Goal: Information Seeking & Learning: Learn about a topic

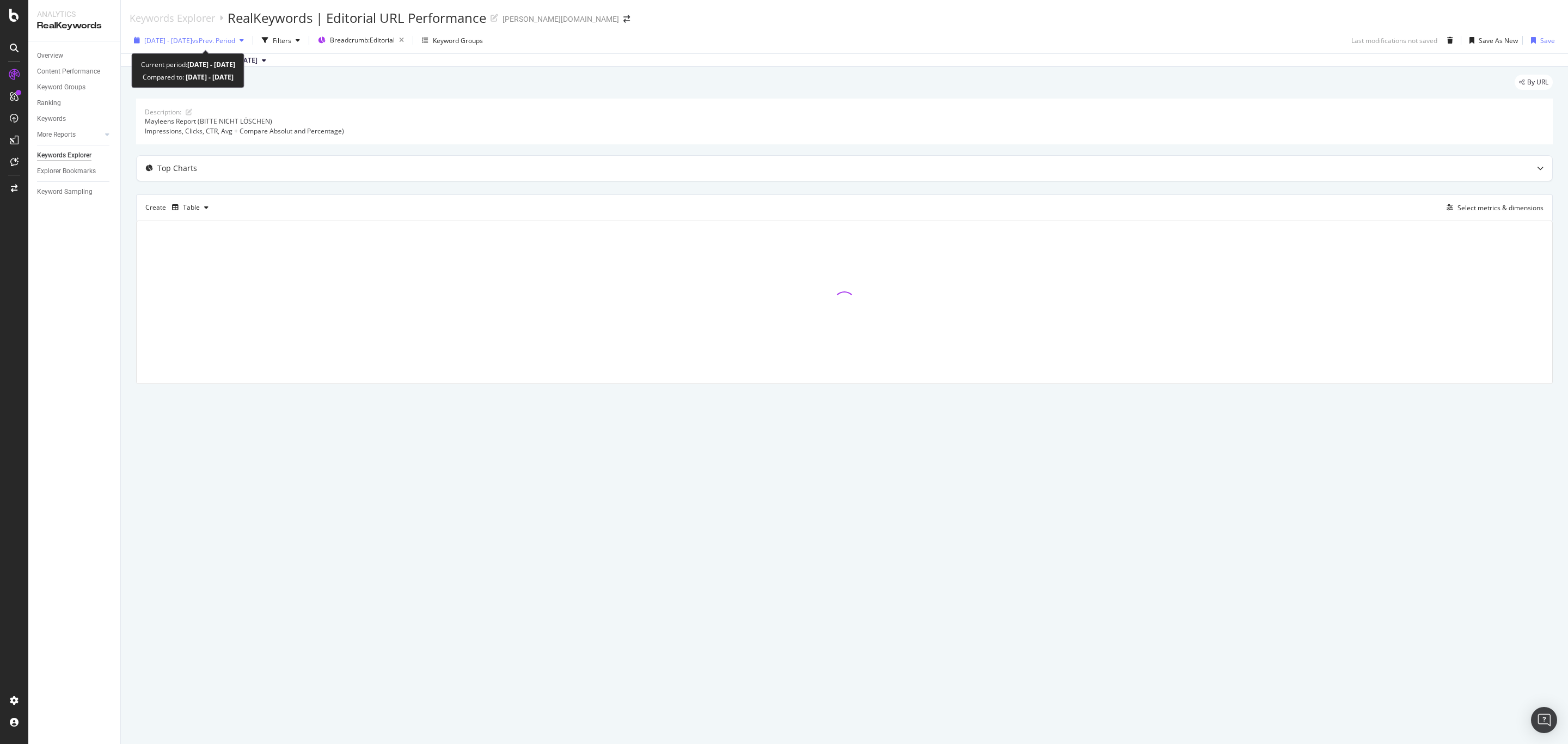
click at [188, 40] on span "[DATE] - [DATE]" at bounding box center [168, 41] width 48 height 9
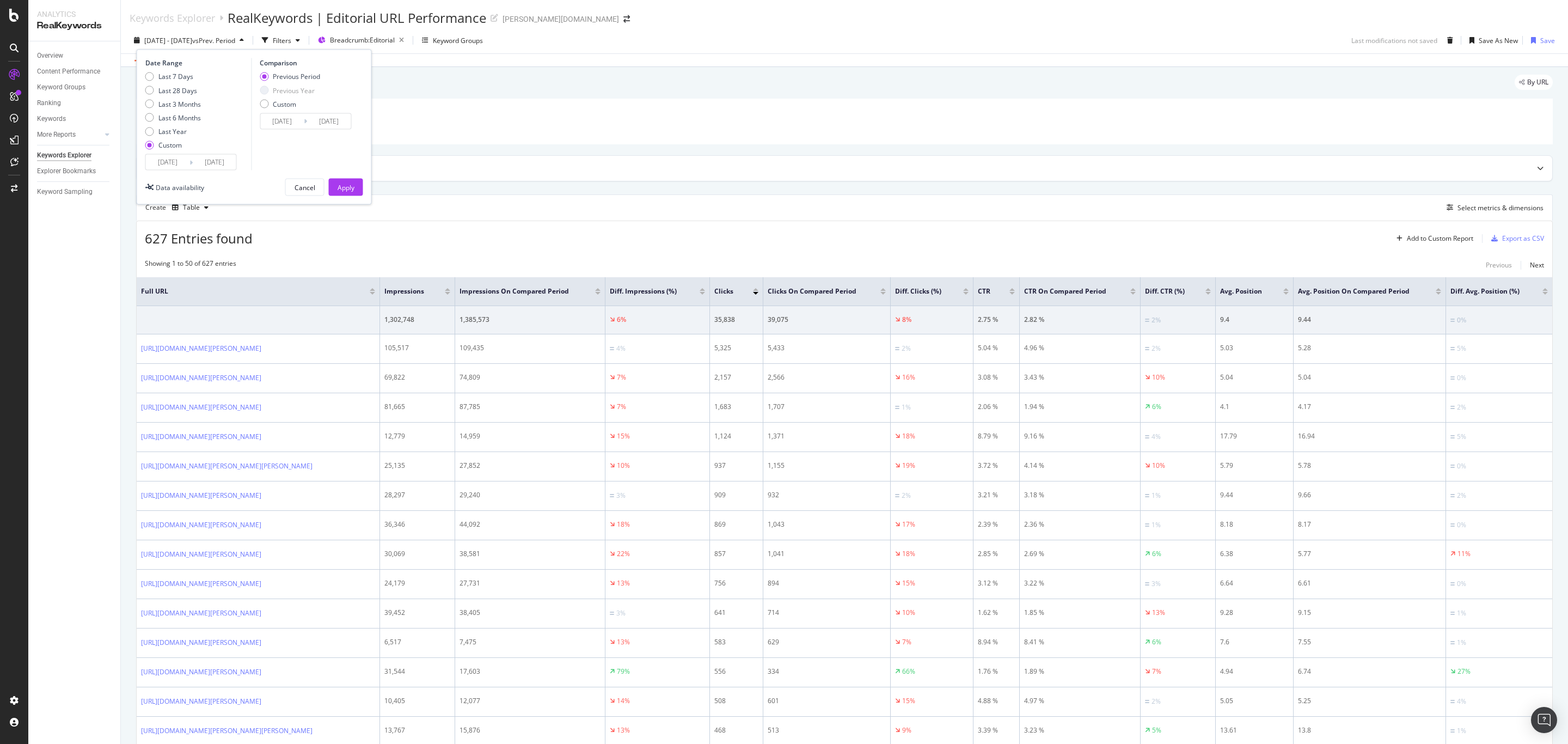
click at [170, 159] on input "[DATE]" at bounding box center [168, 162] width 44 height 15
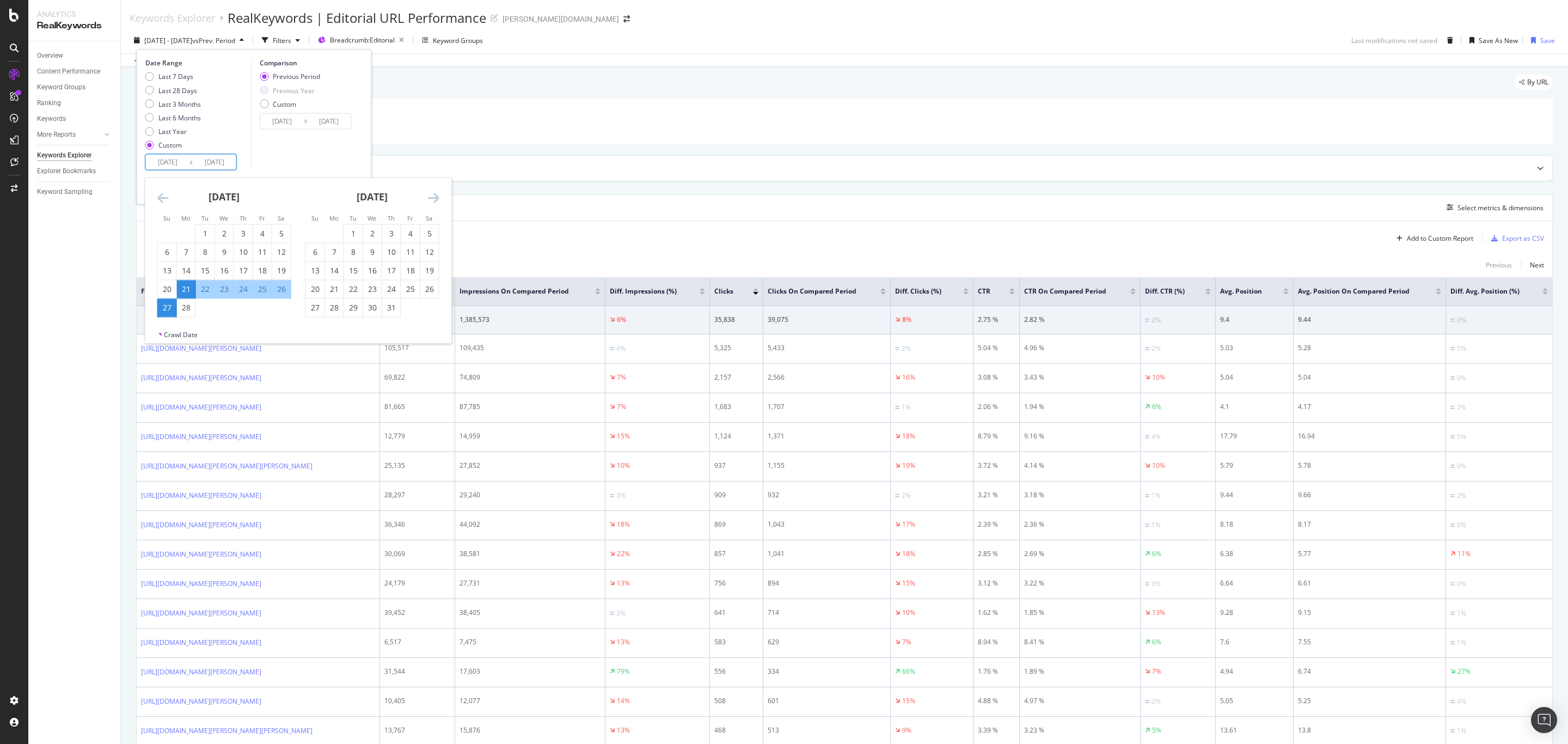
click at [442, 196] on div "[DATE] 1 2 3 4 5 6 7 8 9 10 11 12 13 14 15 16 17 18 19 20 21 22 23 24 25 26 27 …" at bounding box center [373, 248] width 148 height 139
click at [436, 196] on icon "Move forward to switch to the next month." at bounding box center [434, 197] width 12 height 13
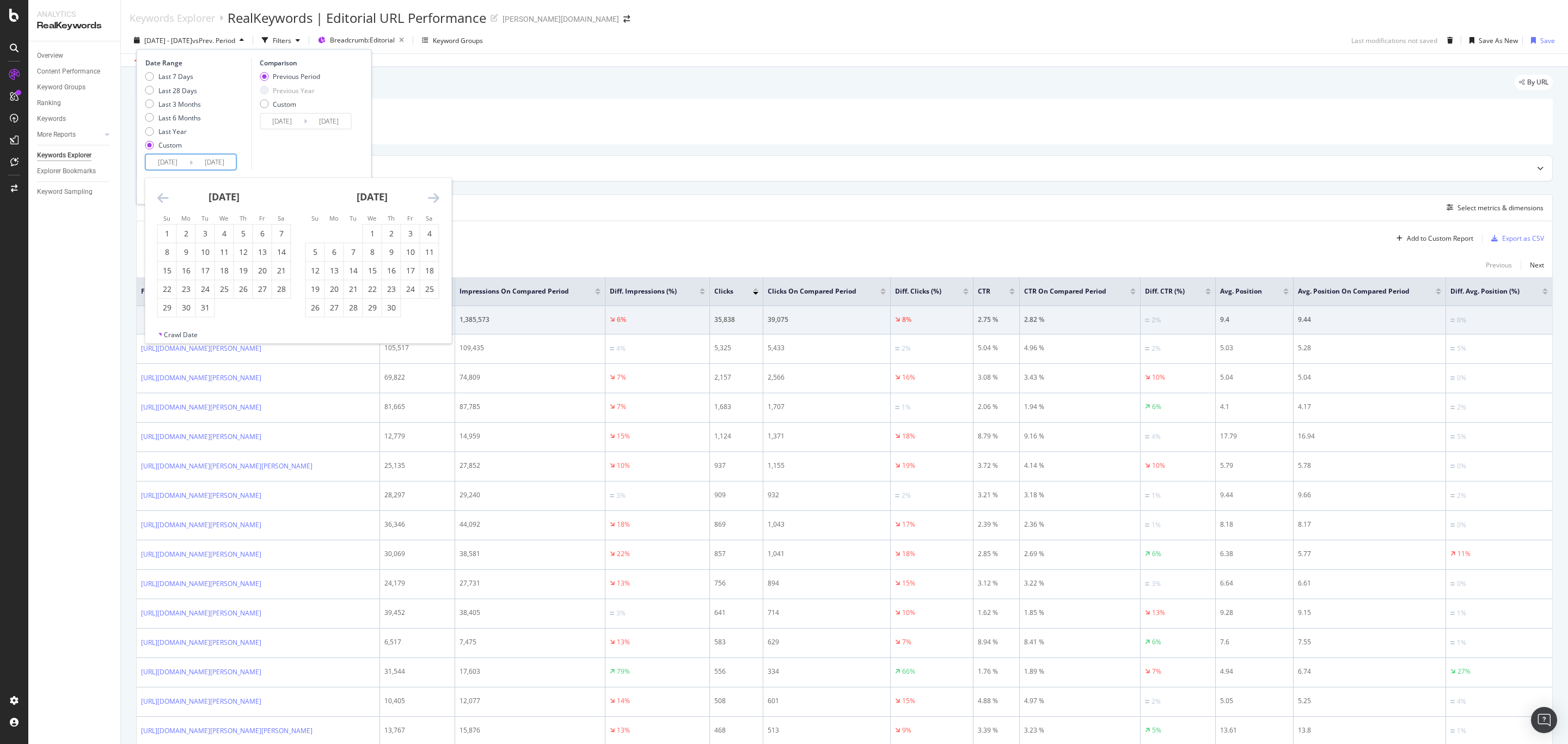
click at [436, 196] on icon "Move forward to switch to the next month." at bounding box center [434, 197] width 12 height 13
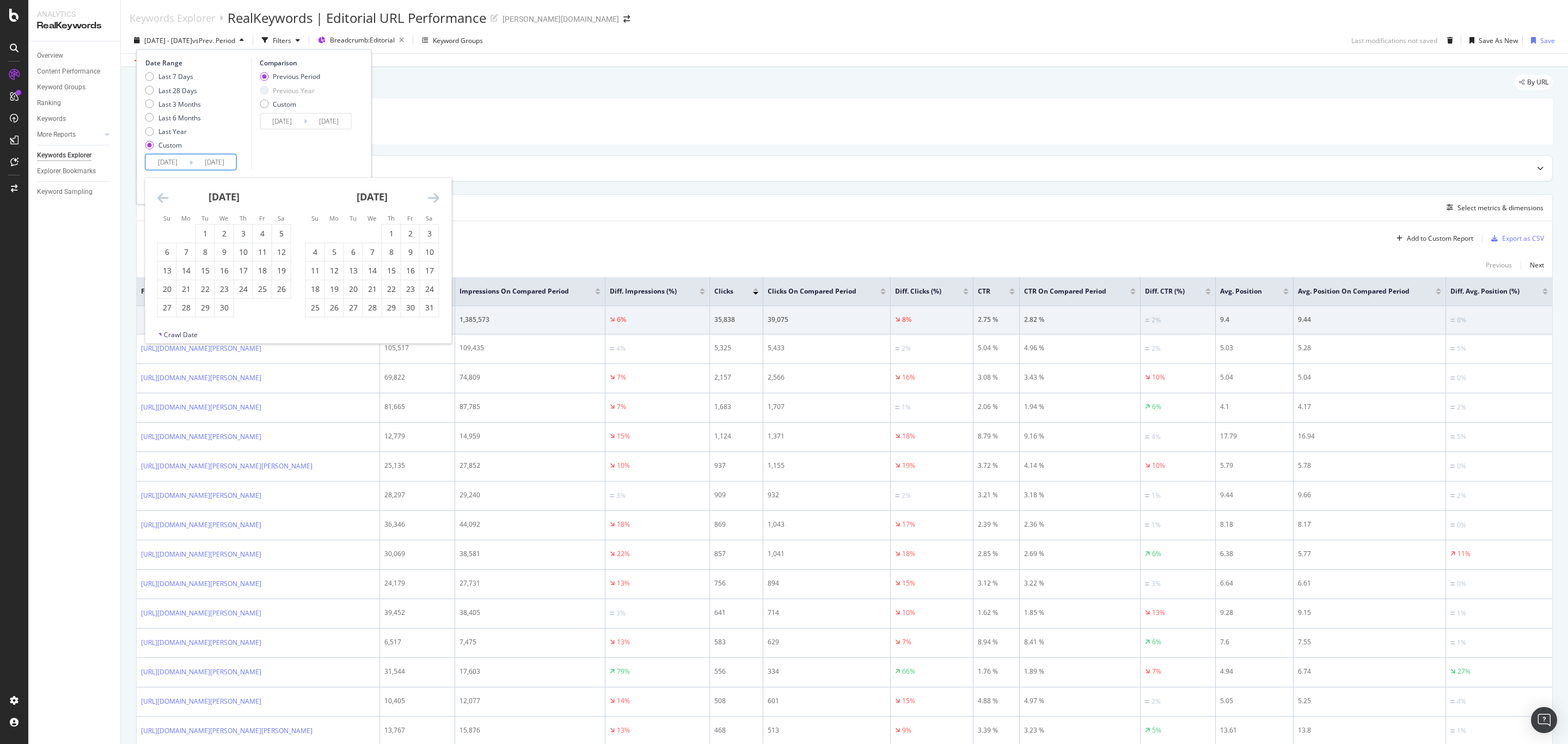
click at [436, 196] on icon "Move forward to switch to the next month." at bounding box center [434, 197] width 12 height 13
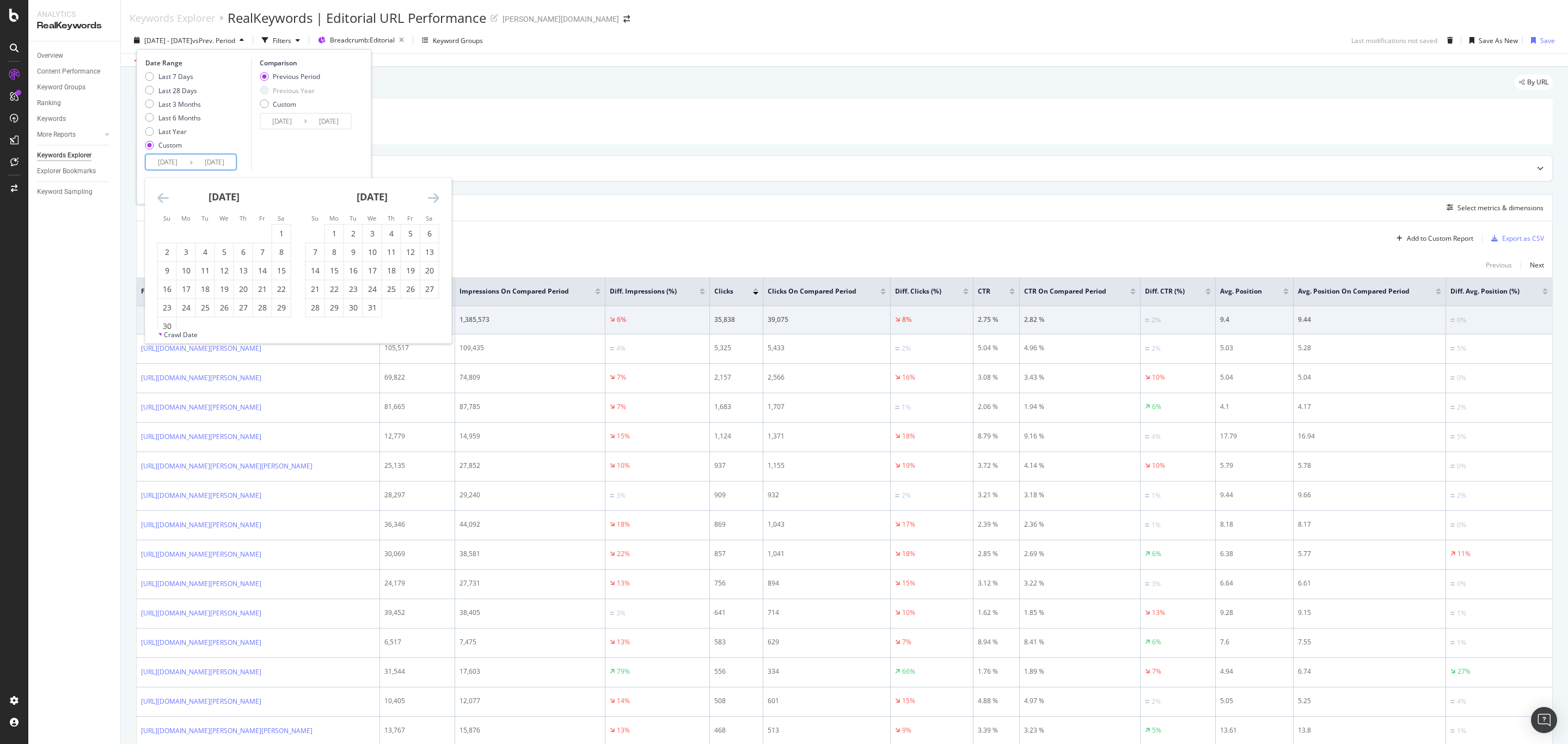
click at [436, 196] on icon "Move forward to switch to the next month." at bounding box center [434, 197] width 12 height 13
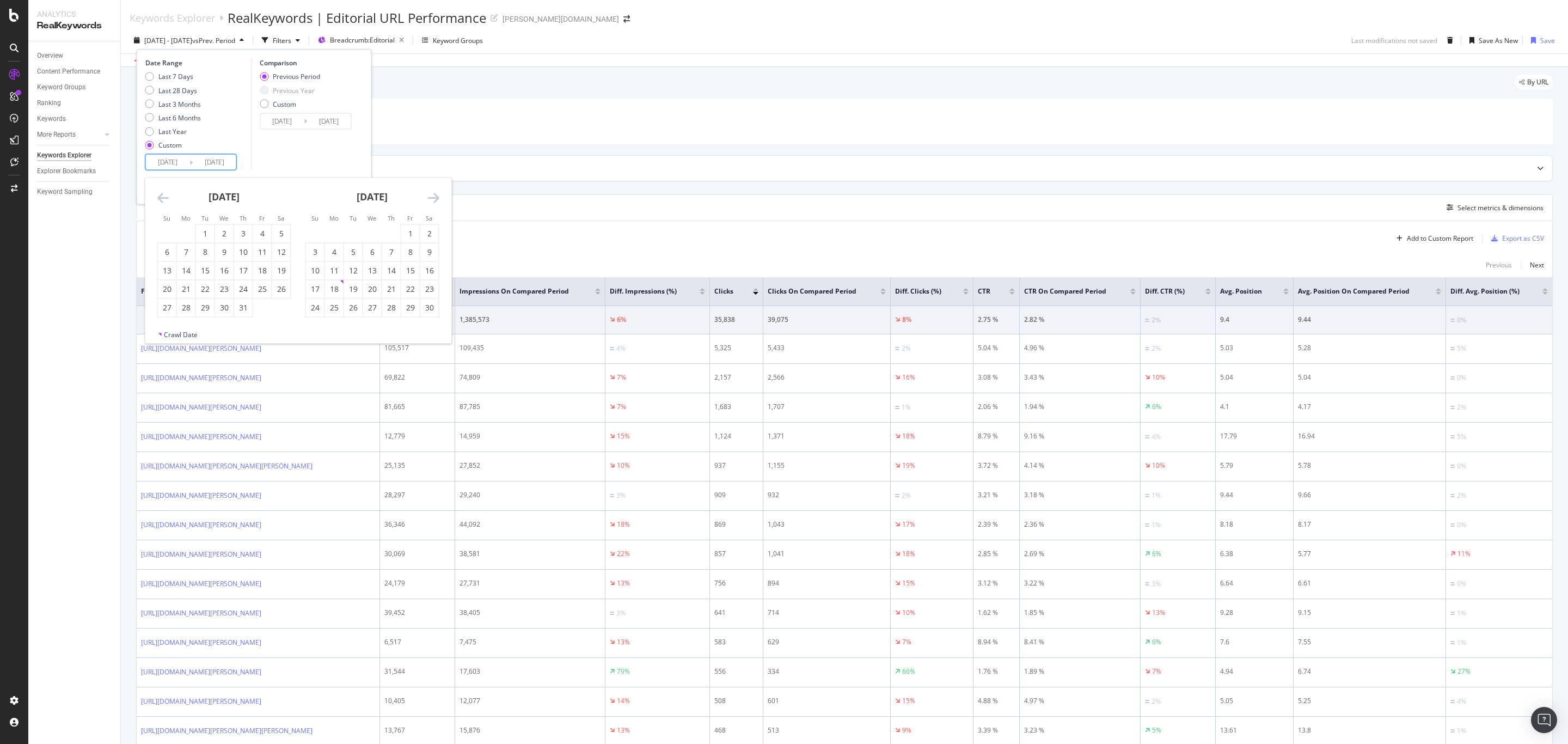
click at [436, 196] on icon "Move forward to switch to the next month." at bounding box center [434, 197] width 12 height 13
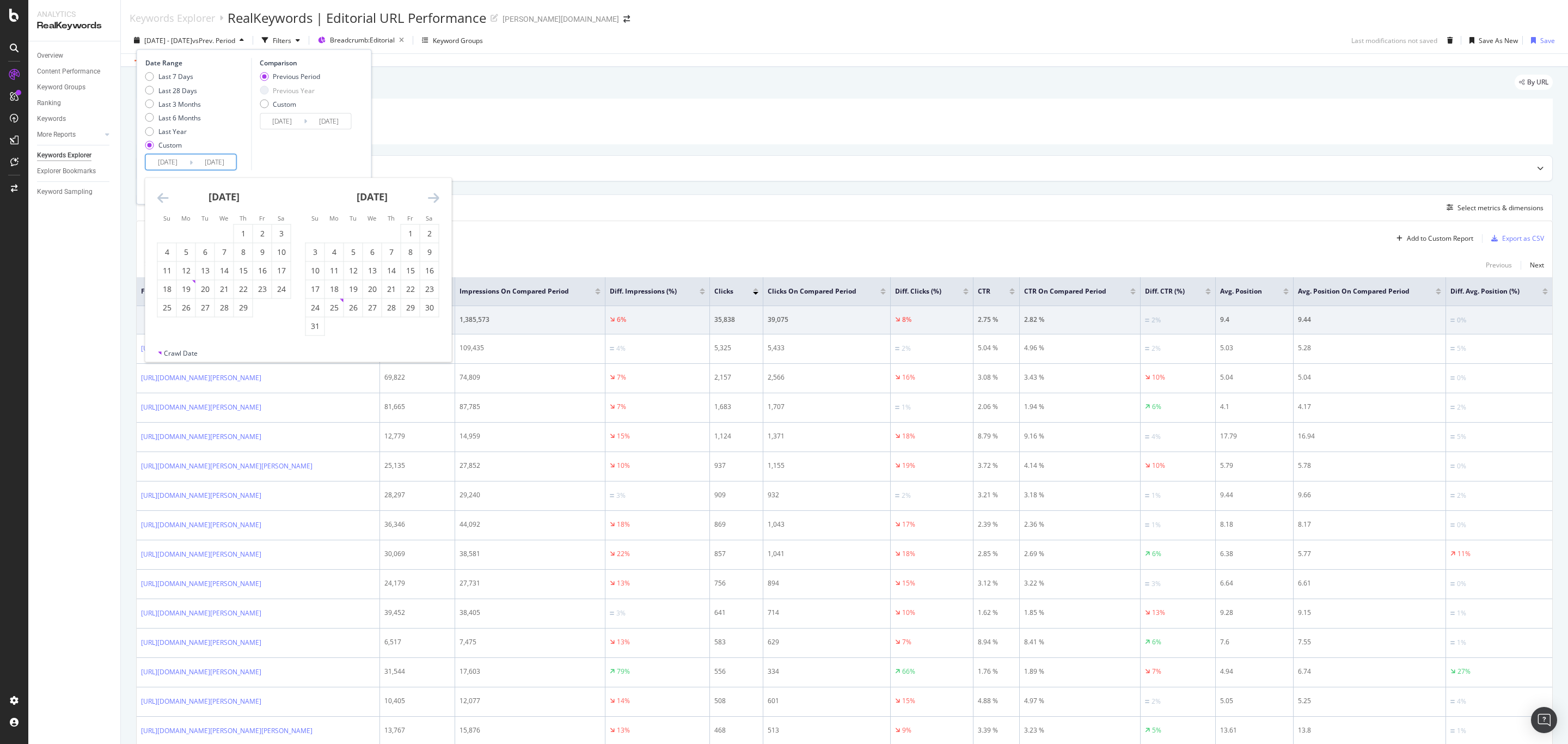
click at [436, 196] on icon "Move forward to switch to the next month." at bounding box center [434, 197] width 12 height 13
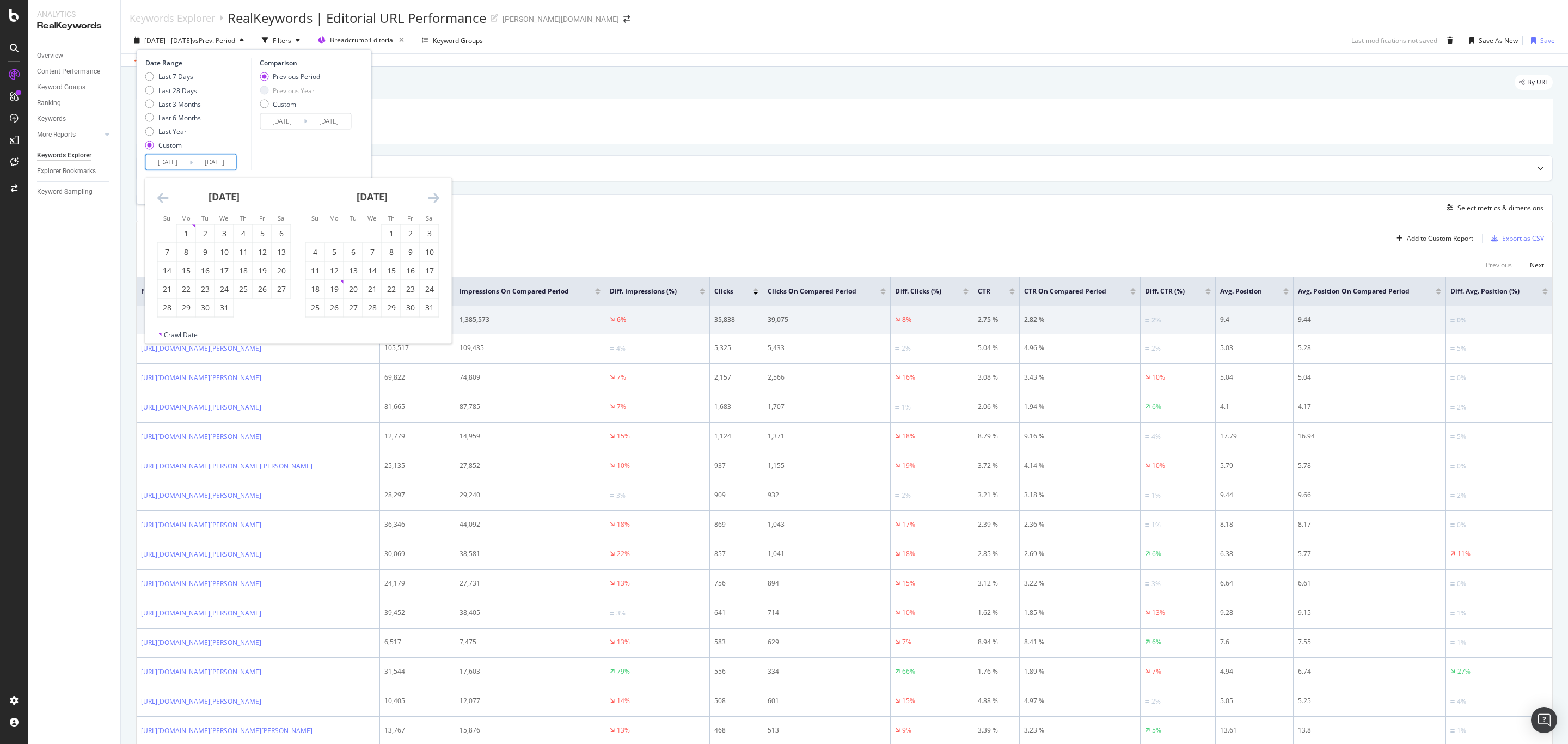
click at [436, 196] on icon "Move forward to switch to the next month." at bounding box center [434, 197] width 12 height 13
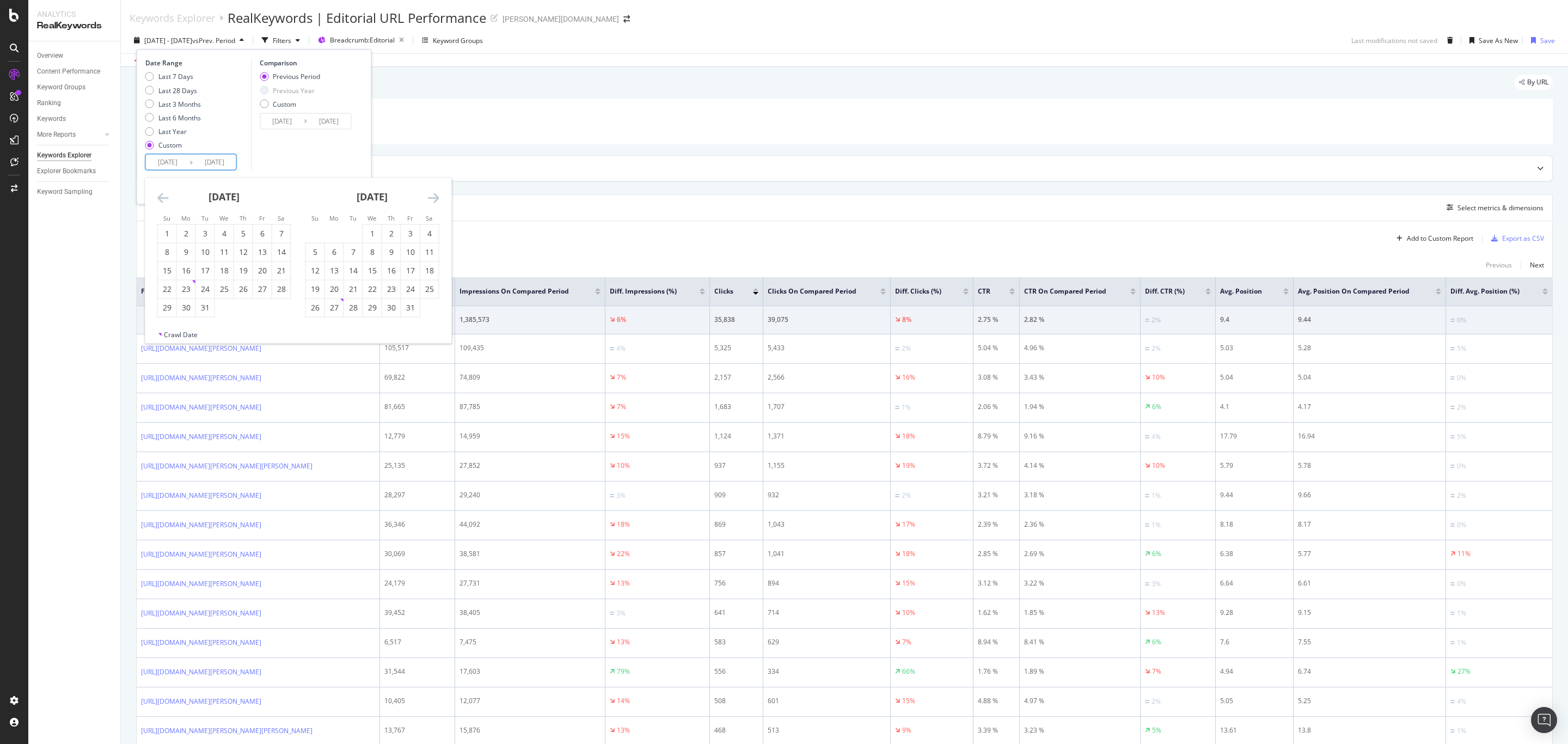
click at [436, 196] on icon "Move forward to switch to the next month." at bounding box center [434, 197] width 12 height 13
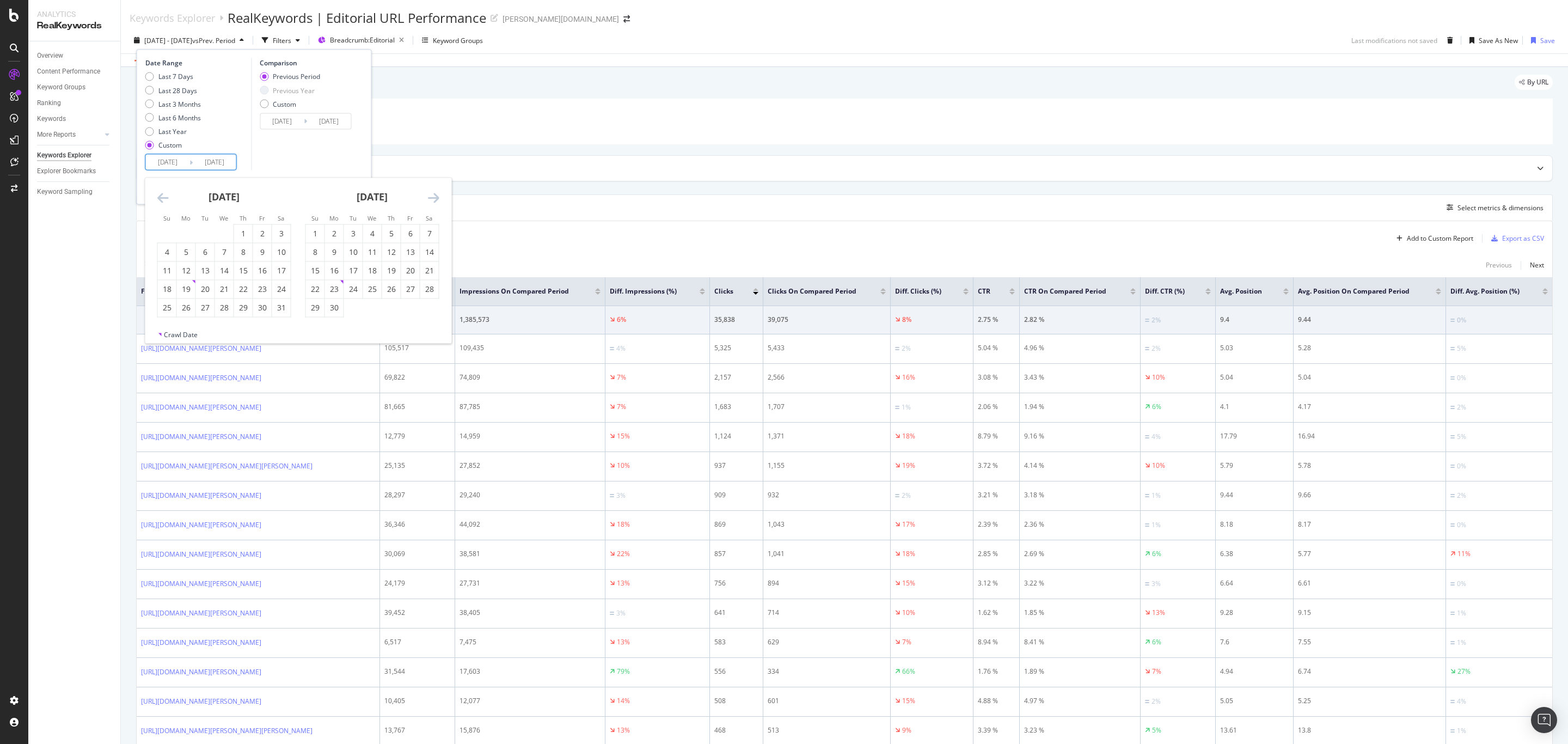
click at [436, 196] on icon "Move forward to switch to the next month." at bounding box center [434, 197] width 12 height 13
click at [257, 230] on div "1" at bounding box center [262, 233] width 19 height 11
type input "[DATE]"
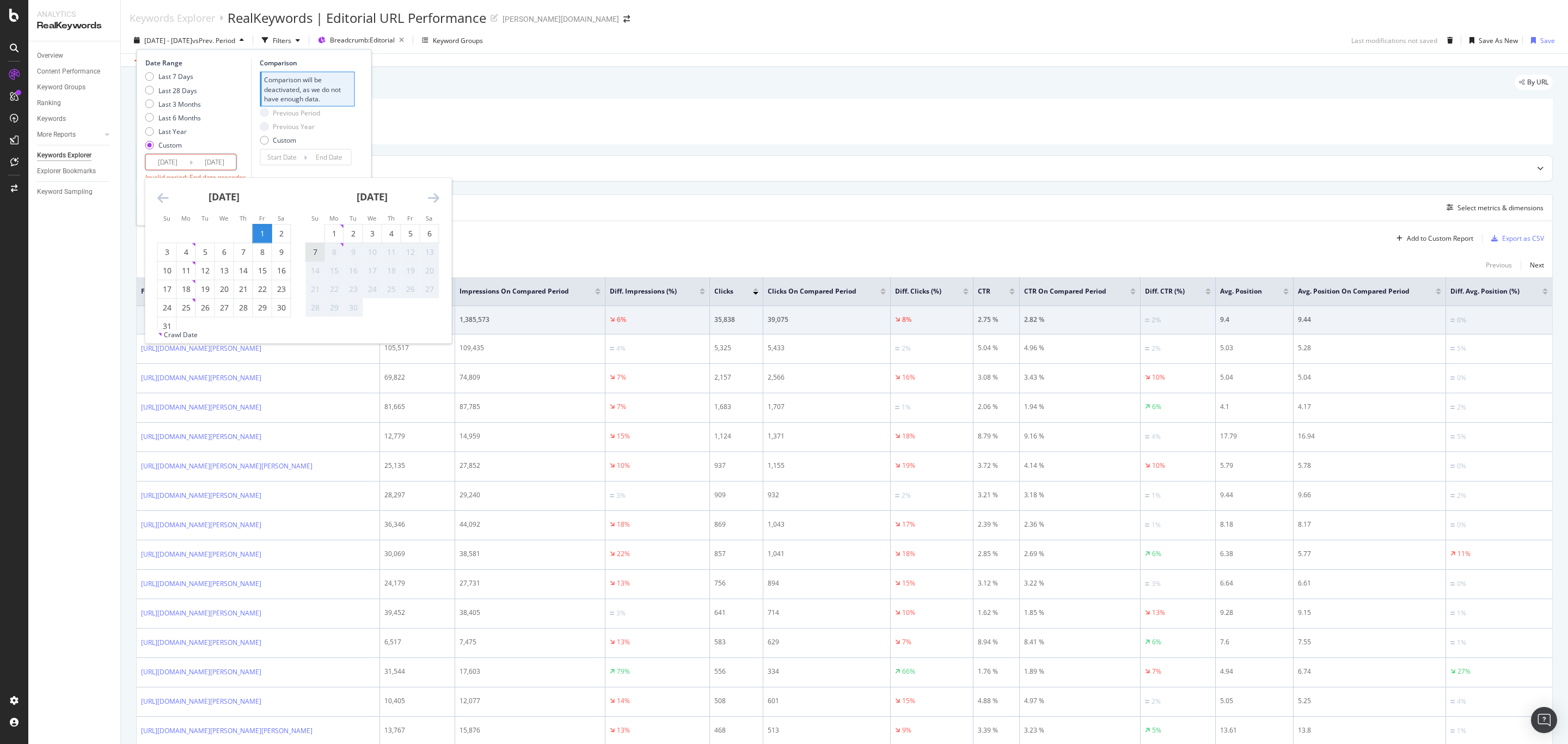
click at [313, 250] on div "7" at bounding box center [315, 252] width 19 height 11
type input "[DATE]"
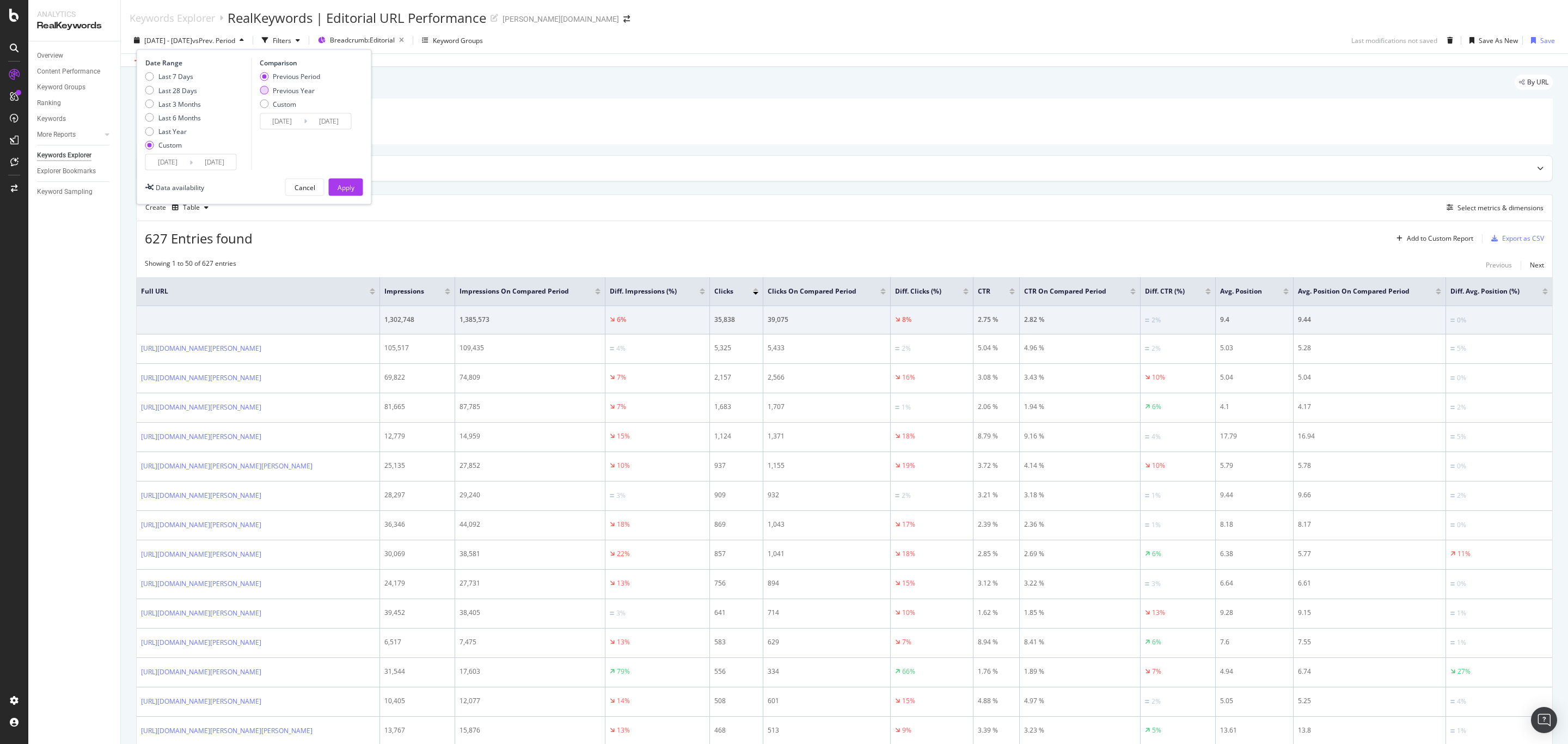
click at [306, 88] on div "Previous Year" at bounding box center [293, 90] width 42 height 9
type input "[DATE]"
click at [346, 183] on div "Apply" at bounding box center [346, 187] width 17 height 9
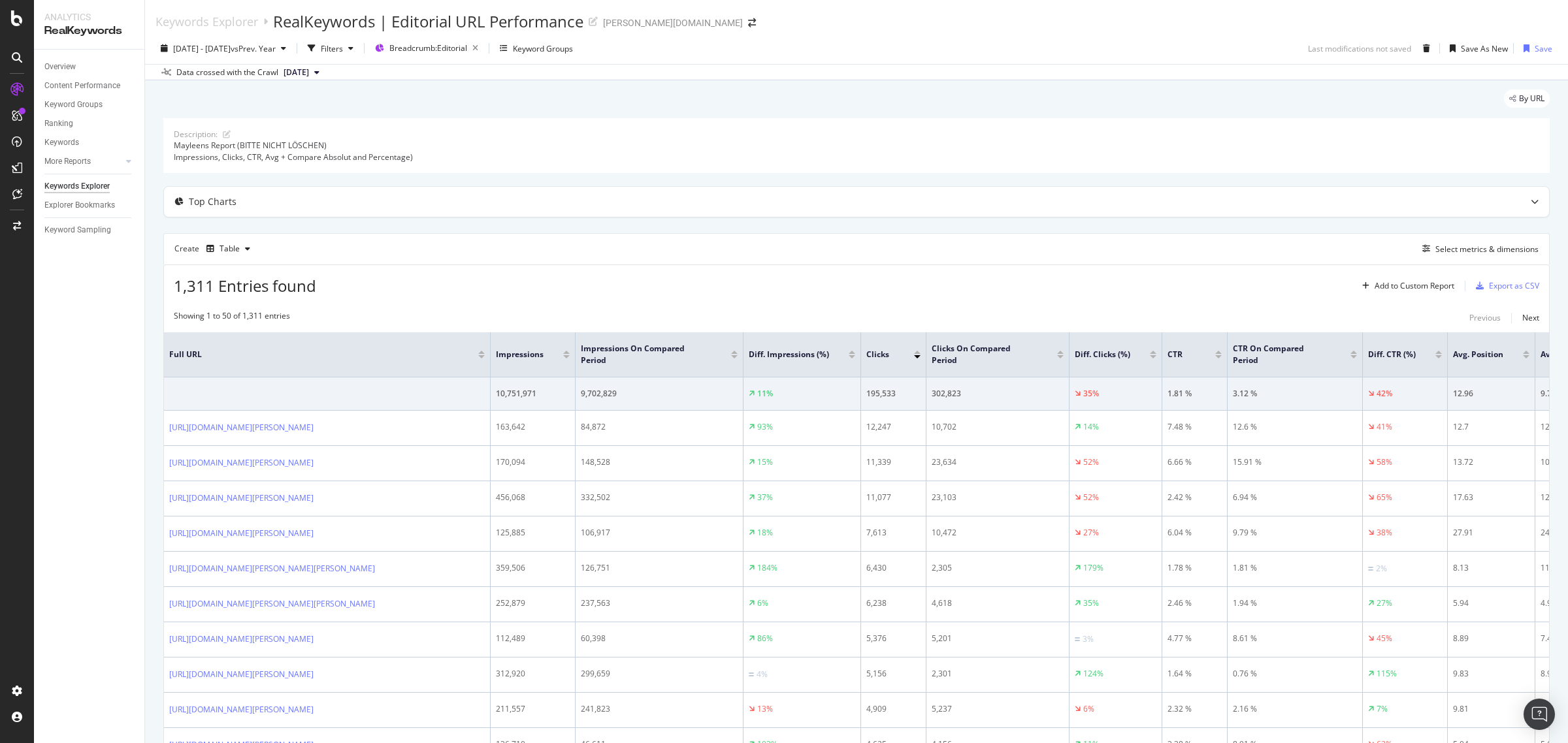
click at [917, 360] on div "Clicks" at bounding box center [893, 354] width 54 height 13
click at [915, 357] on div at bounding box center [917, 356] width 6 height 3
click at [265, 54] on div "[DATE] - [DATE] vs Prev. Year" at bounding box center [224, 48] width 136 height 19
click at [210, 190] on input "[DATE]" at bounding box center [201, 194] width 53 height 19
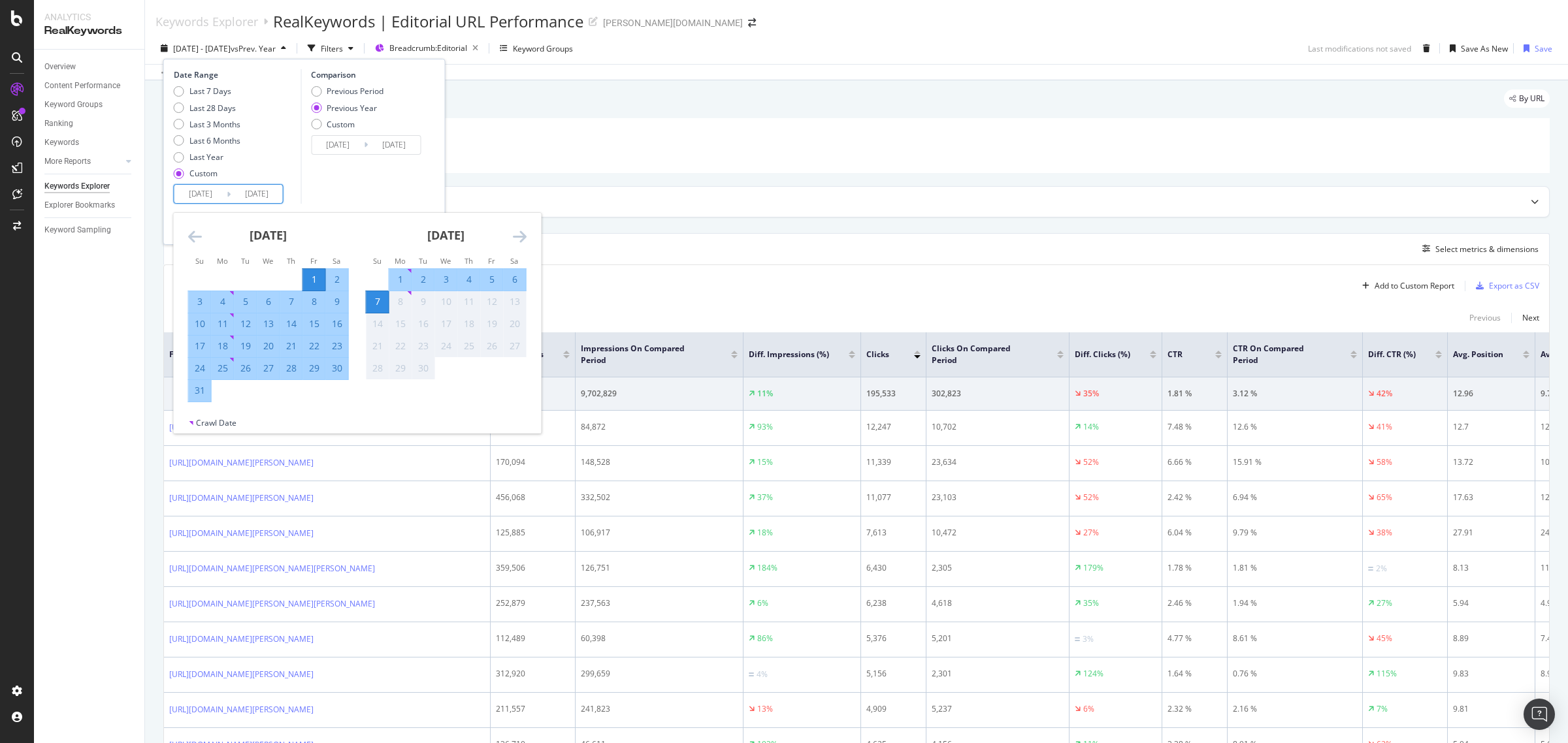
click at [402, 282] on div "1" at bounding box center [400, 279] width 22 height 13
type input "[DATE]"
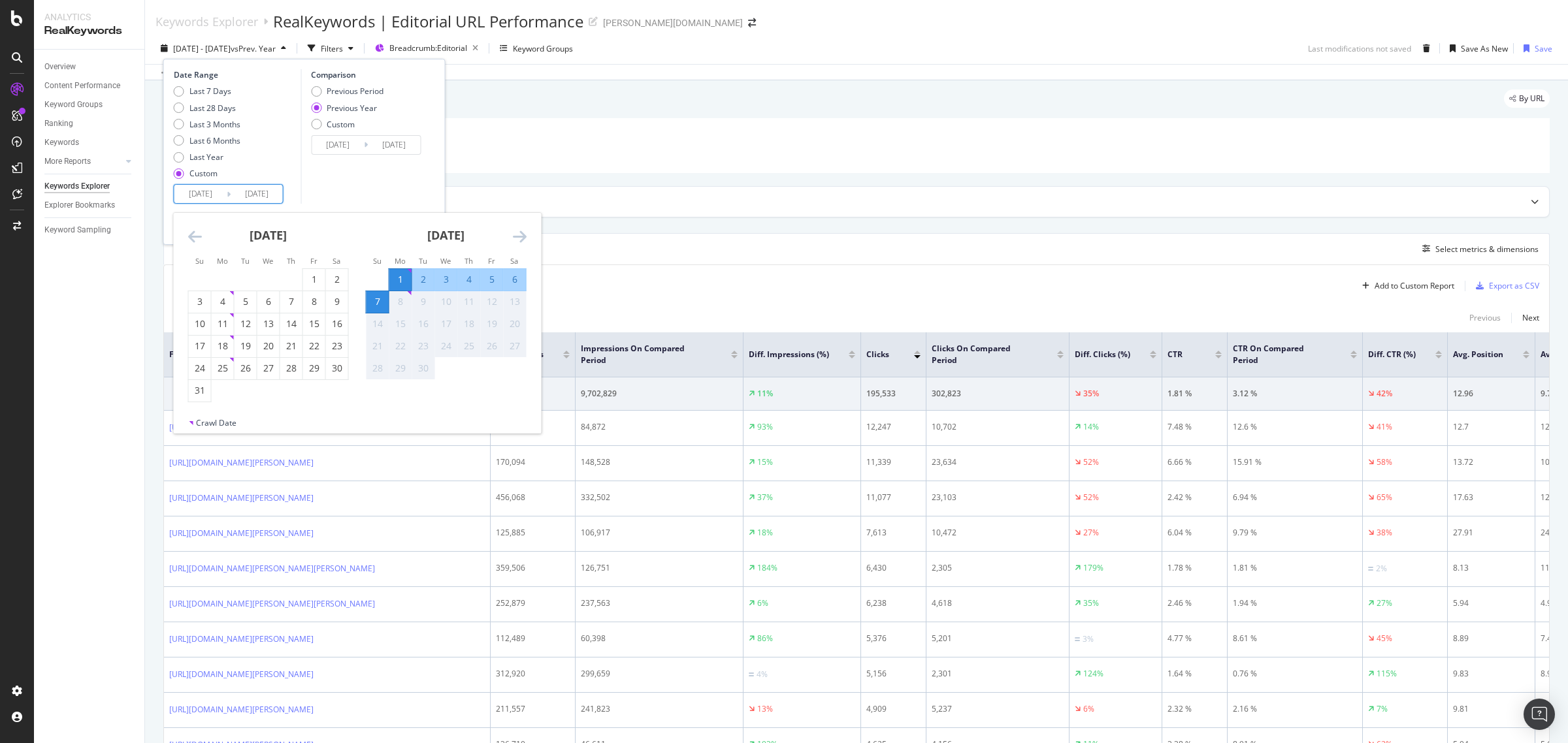
click at [383, 295] on div "7" at bounding box center [377, 302] width 22 height 22
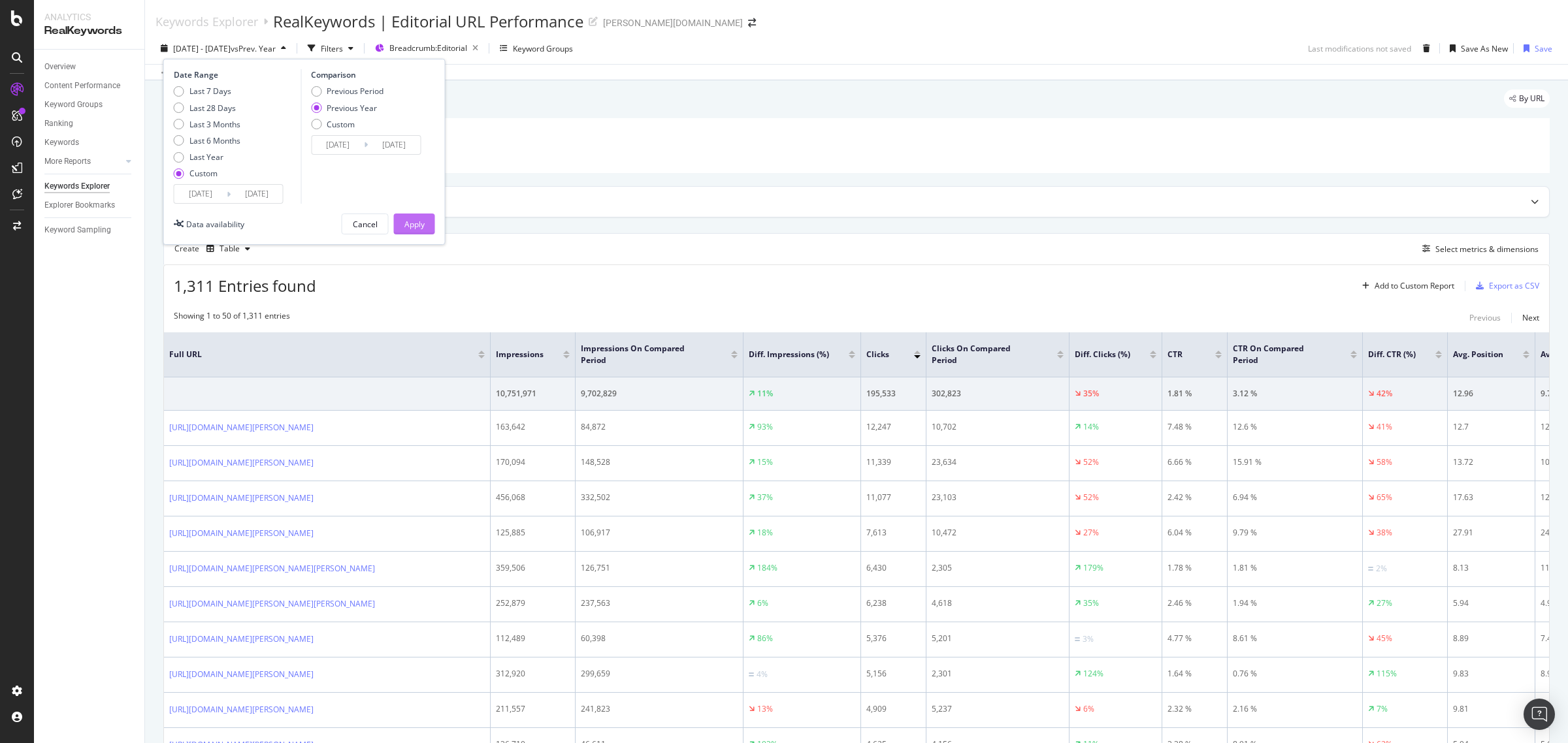
click at [417, 223] on div "Apply" at bounding box center [415, 224] width 20 height 11
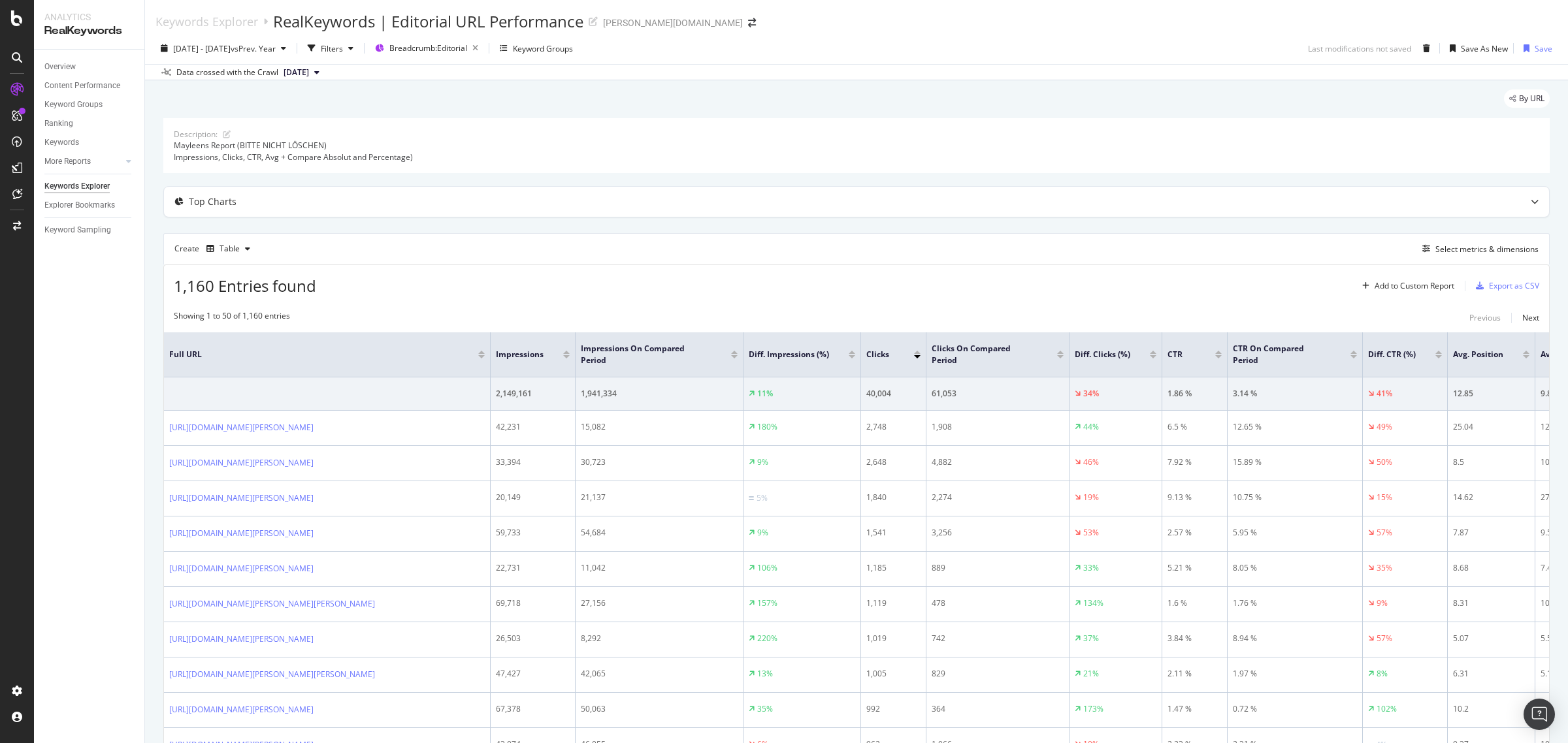
click at [915, 360] on div "Clicks" at bounding box center [893, 354] width 54 height 13
click at [915, 357] on div at bounding box center [917, 356] width 6 height 3
click at [916, 357] on div at bounding box center [917, 356] width 6 height 3
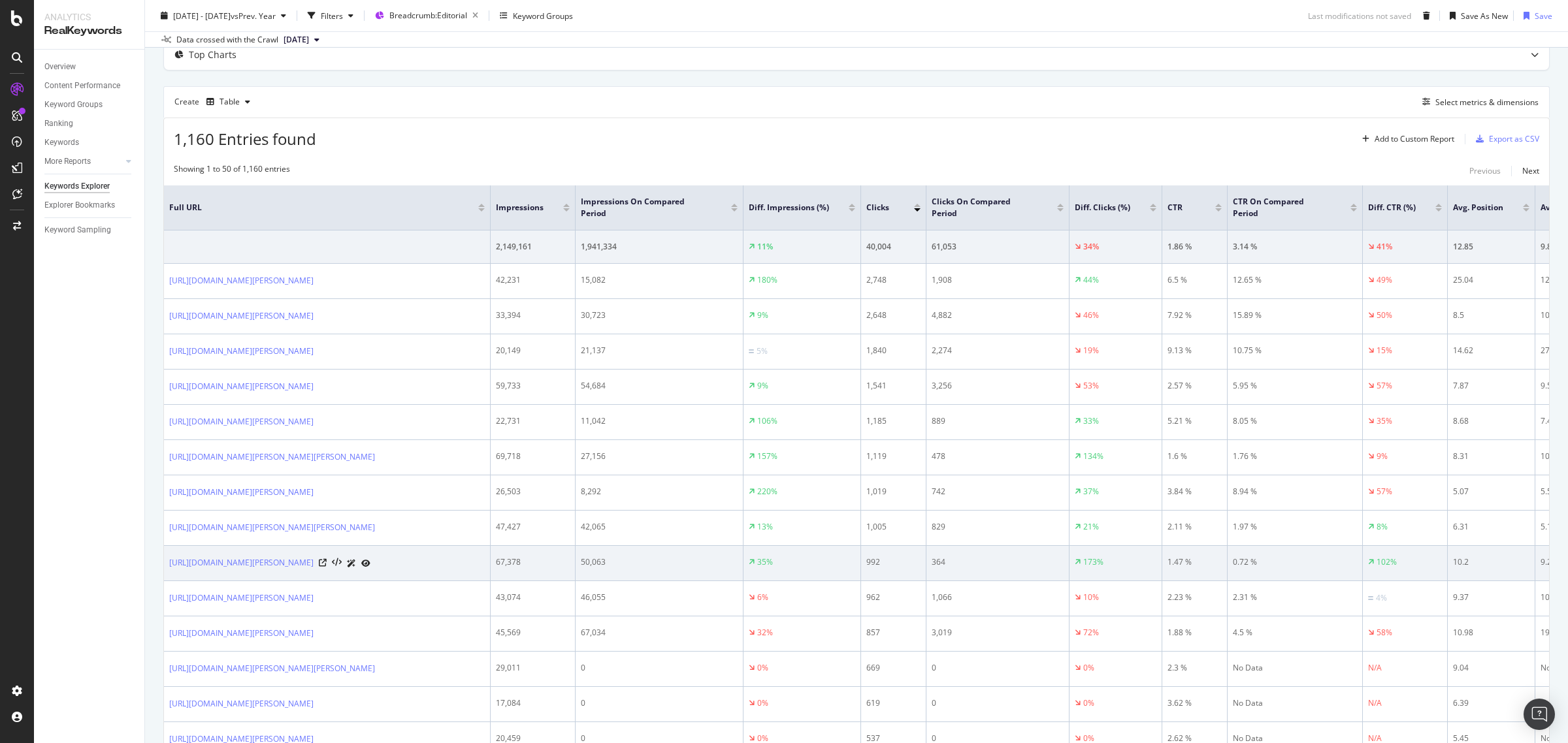
scroll to position [245, 0]
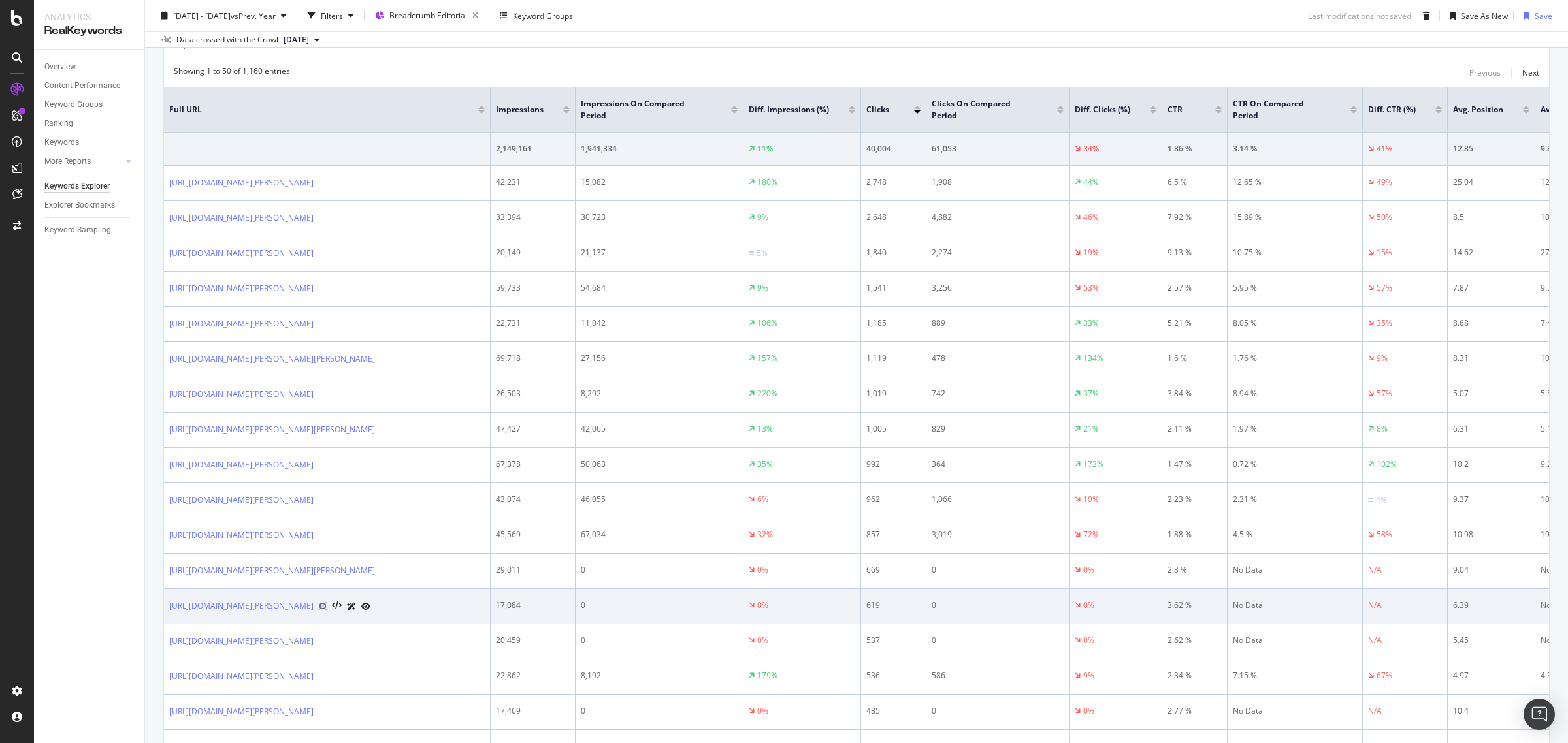
click at [326, 610] on icon at bounding box center [323, 606] width 8 height 8
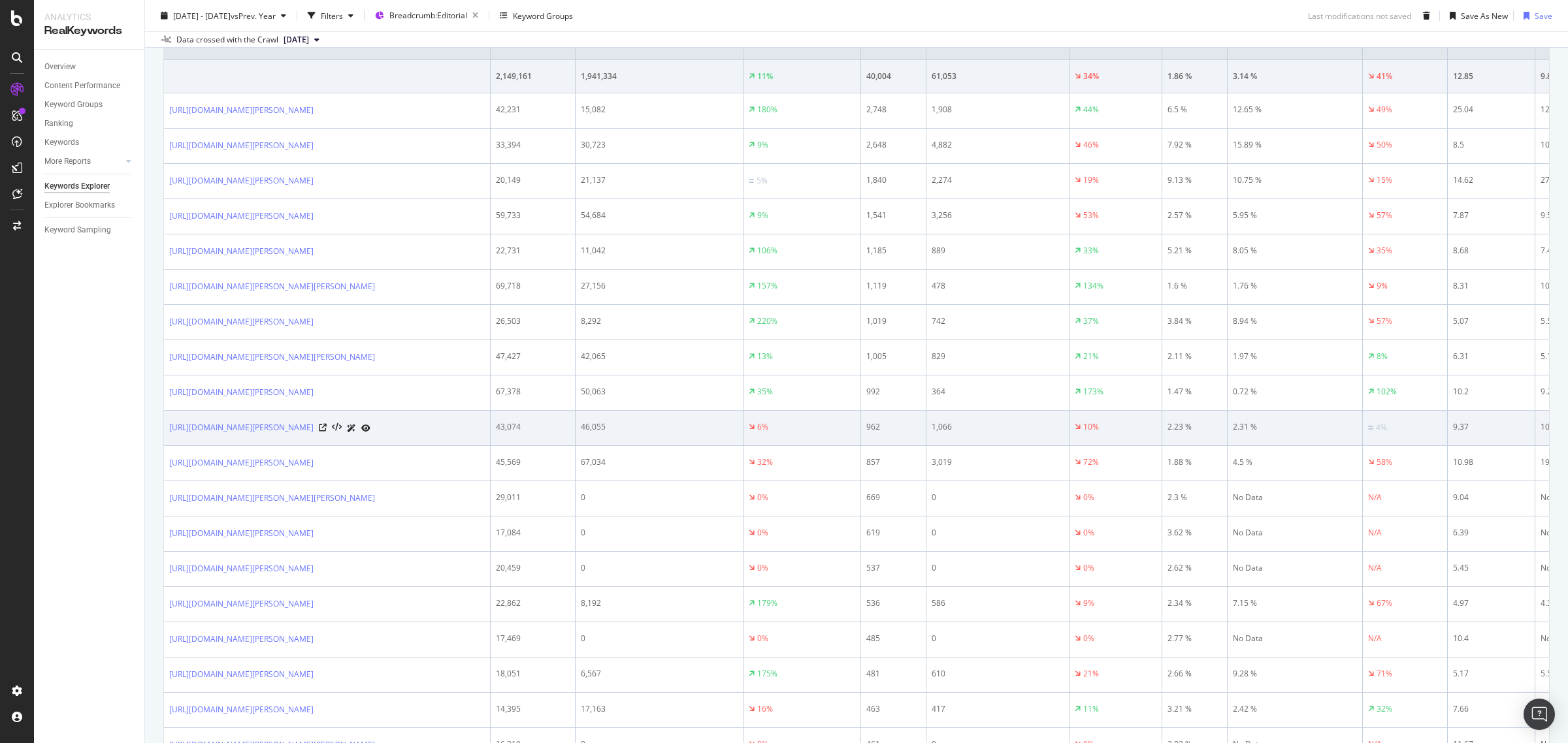
scroll to position [408, 0]
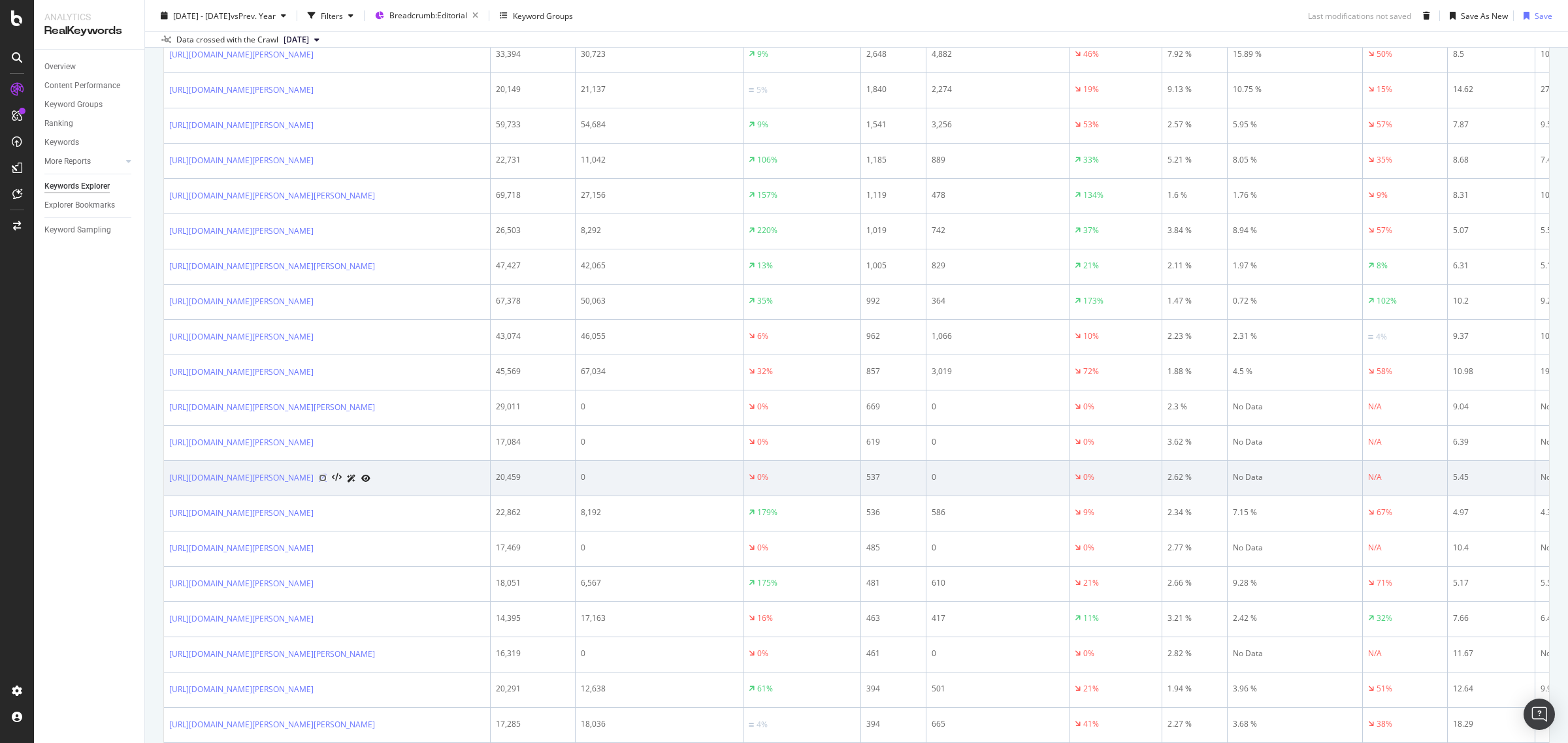
click at [326, 482] on icon at bounding box center [323, 478] width 8 height 8
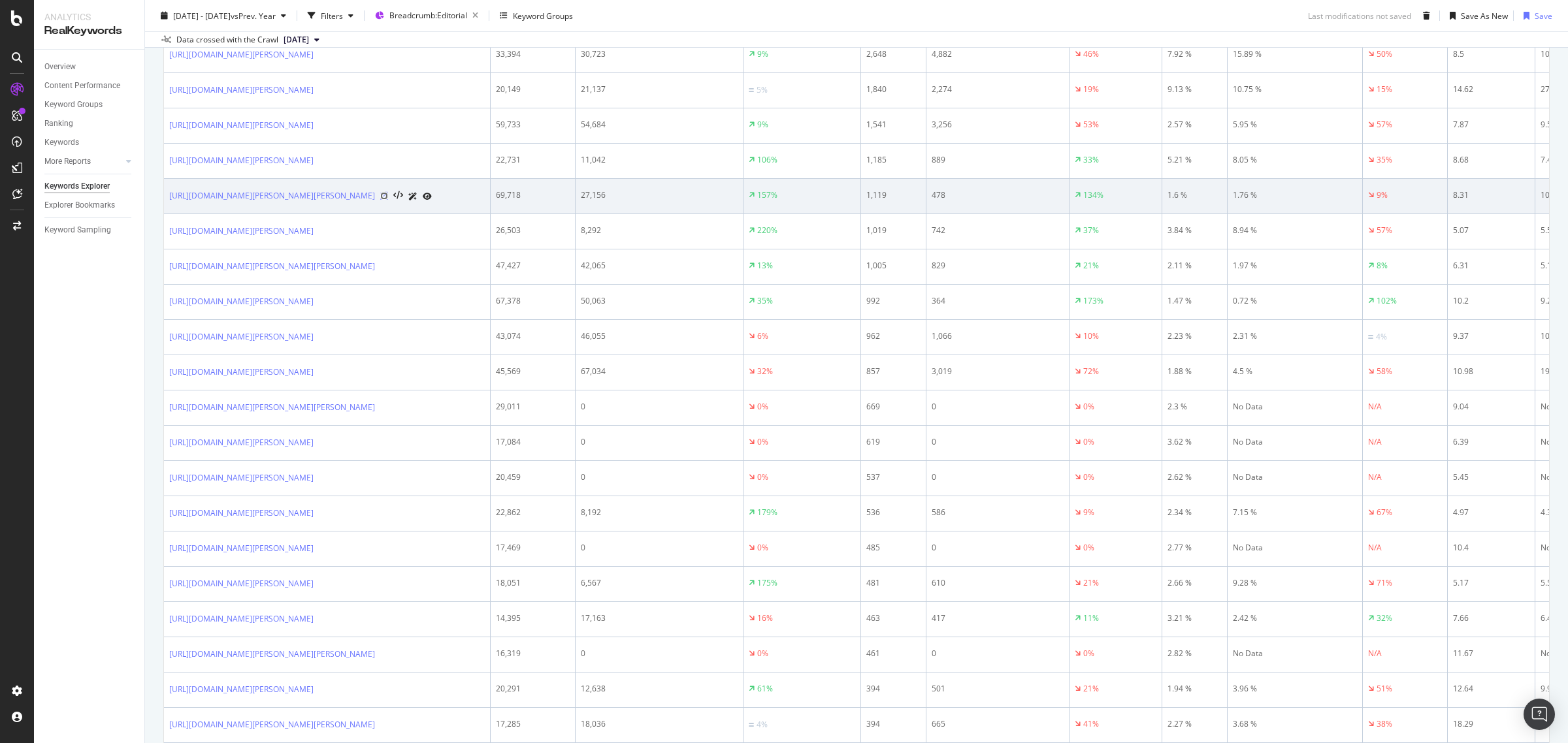
click at [388, 199] on icon at bounding box center [384, 196] width 8 height 8
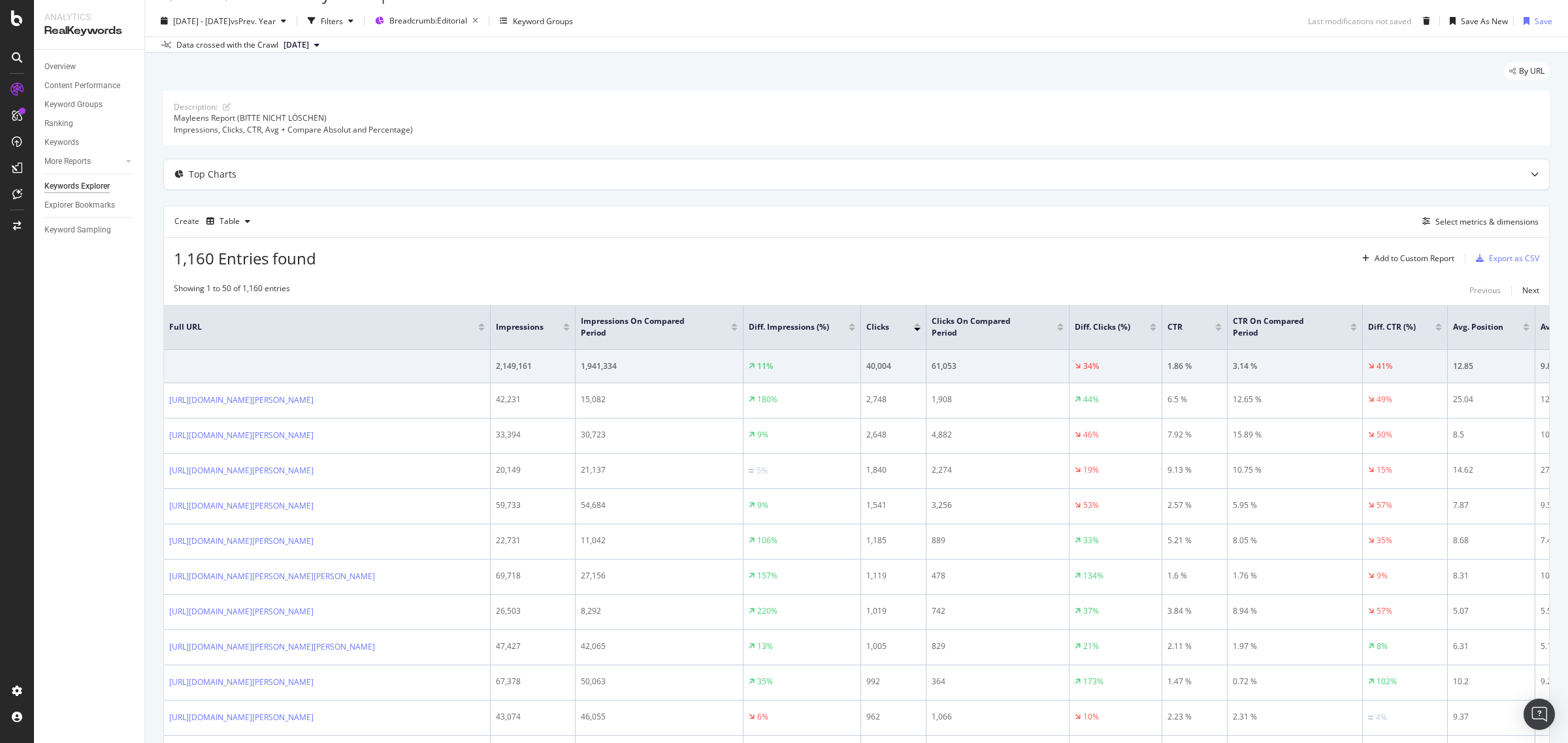
scroll to position [0, 0]
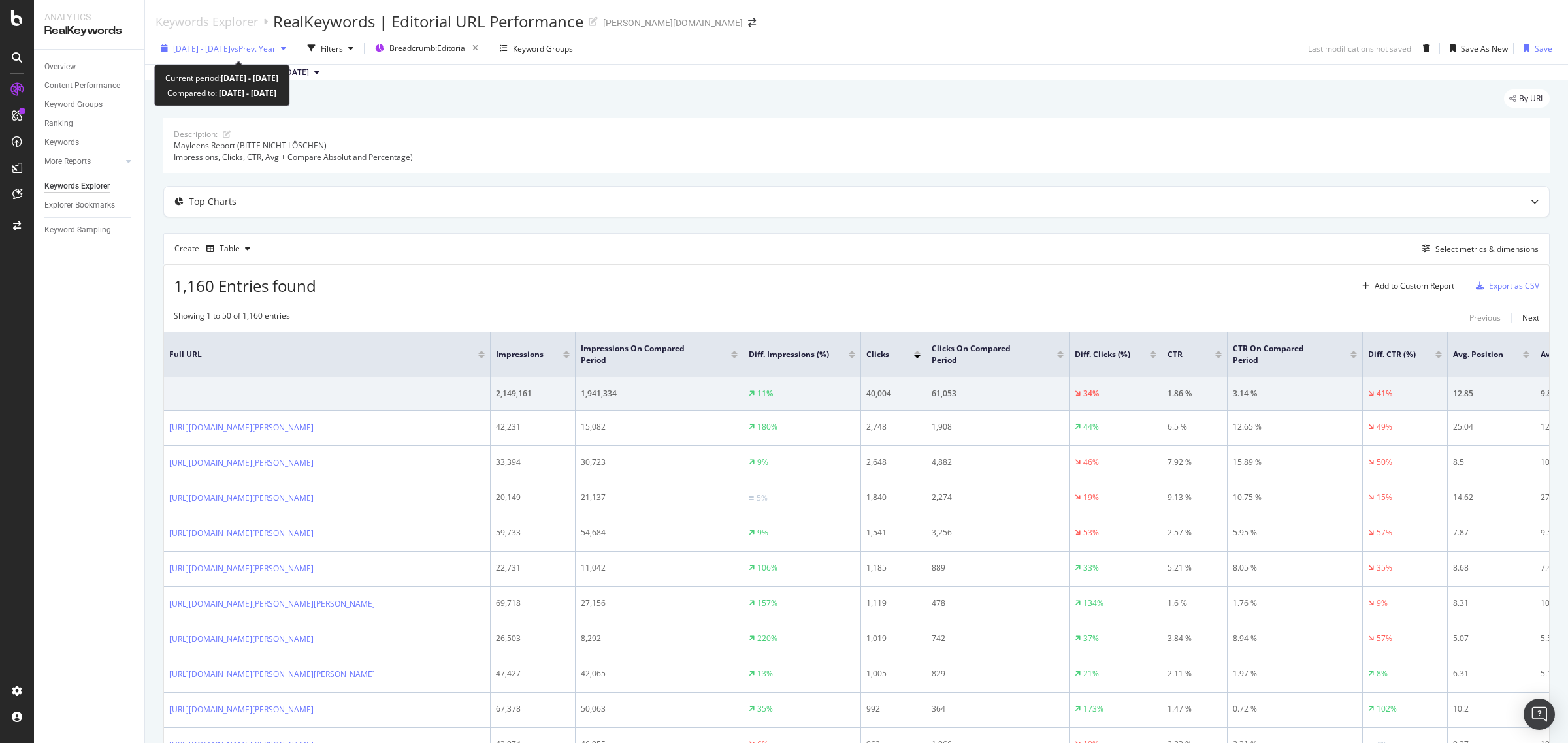
click at [272, 44] on span "vs Prev. Year" at bounding box center [253, 49] width 45 height 11
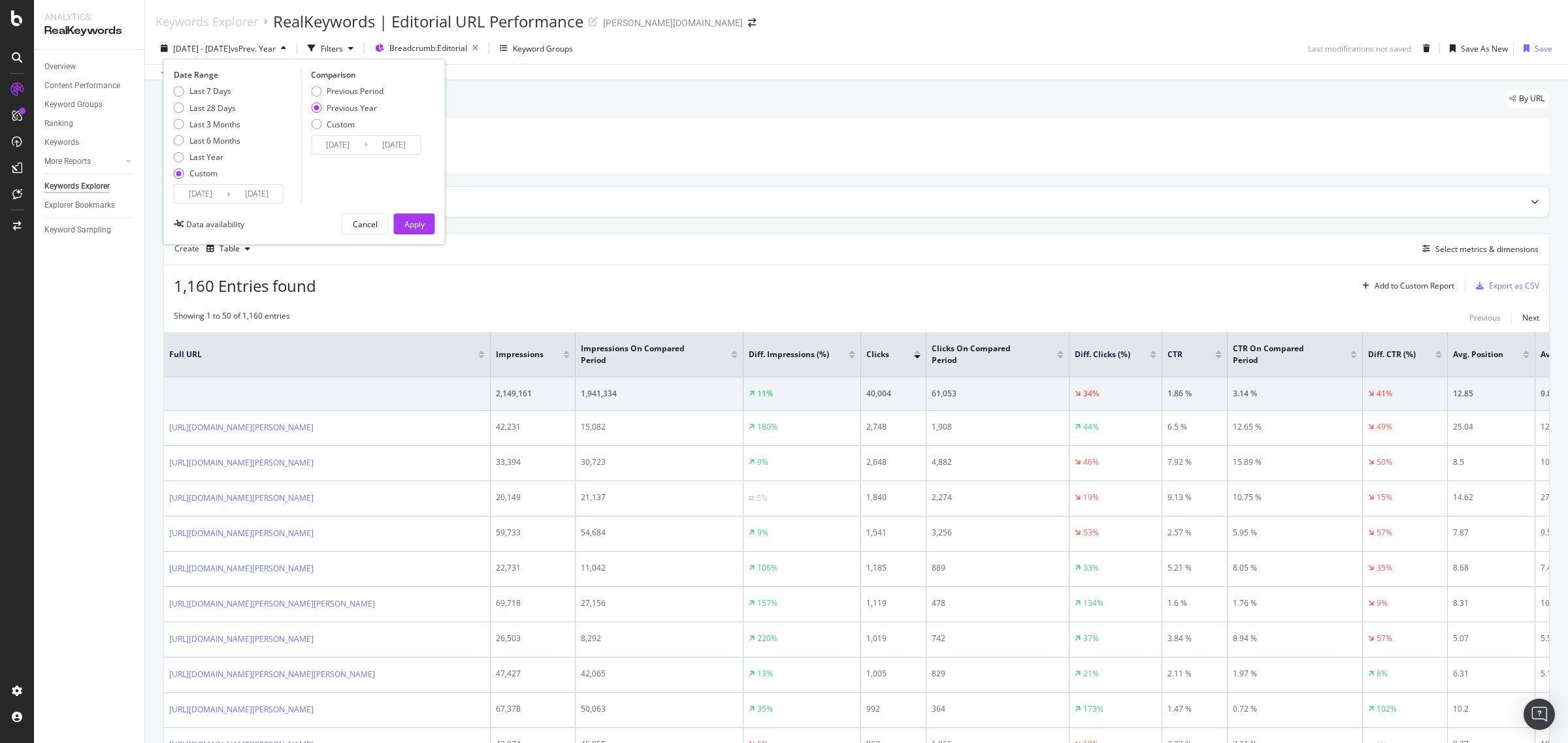
click at [217, 190] on input "[DATE]" at bounding box center [201, 194] width 53 height 19
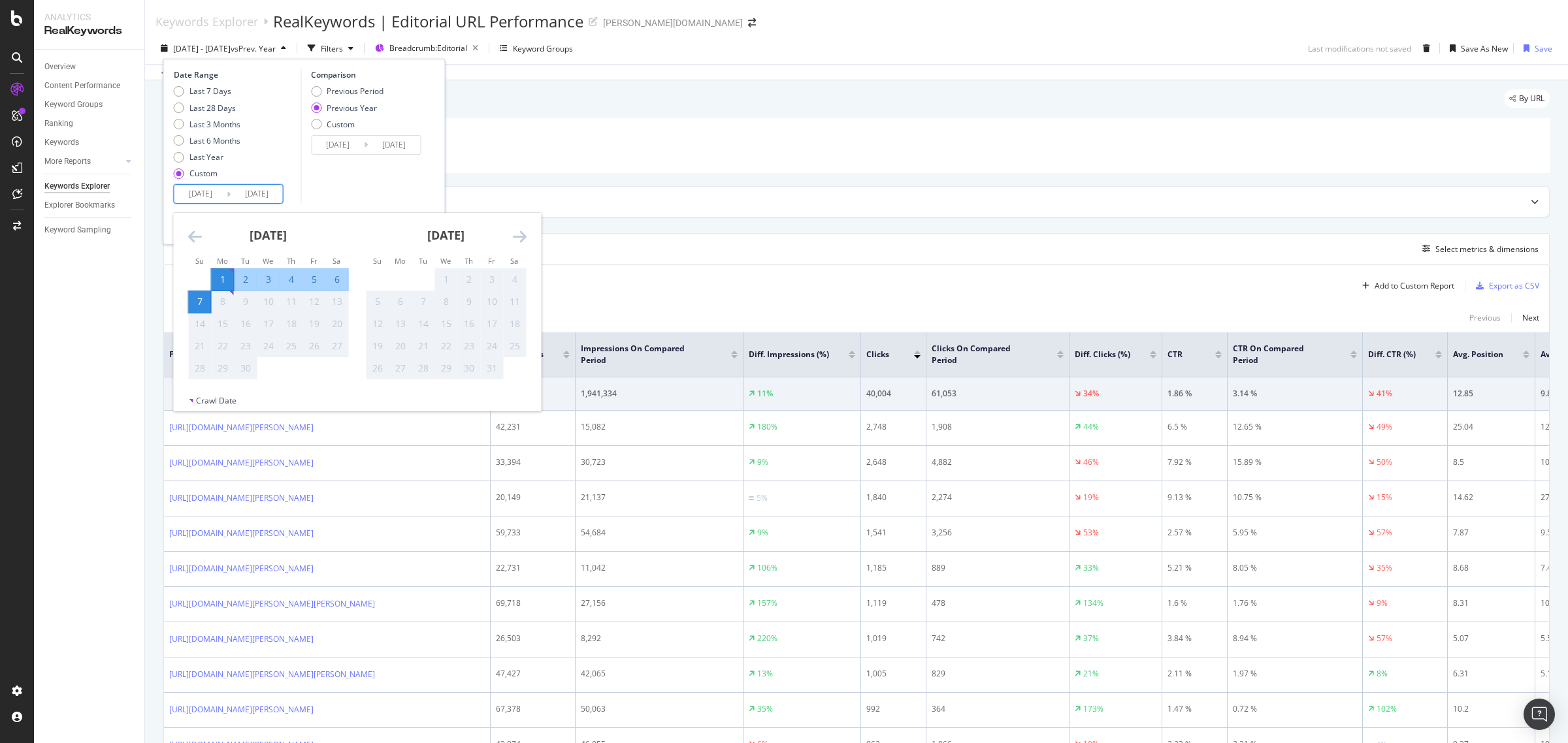
click at [190, 233] on icon "Move backward to switch to the previous month." at bounding box center [195, 237] width 14 height 15
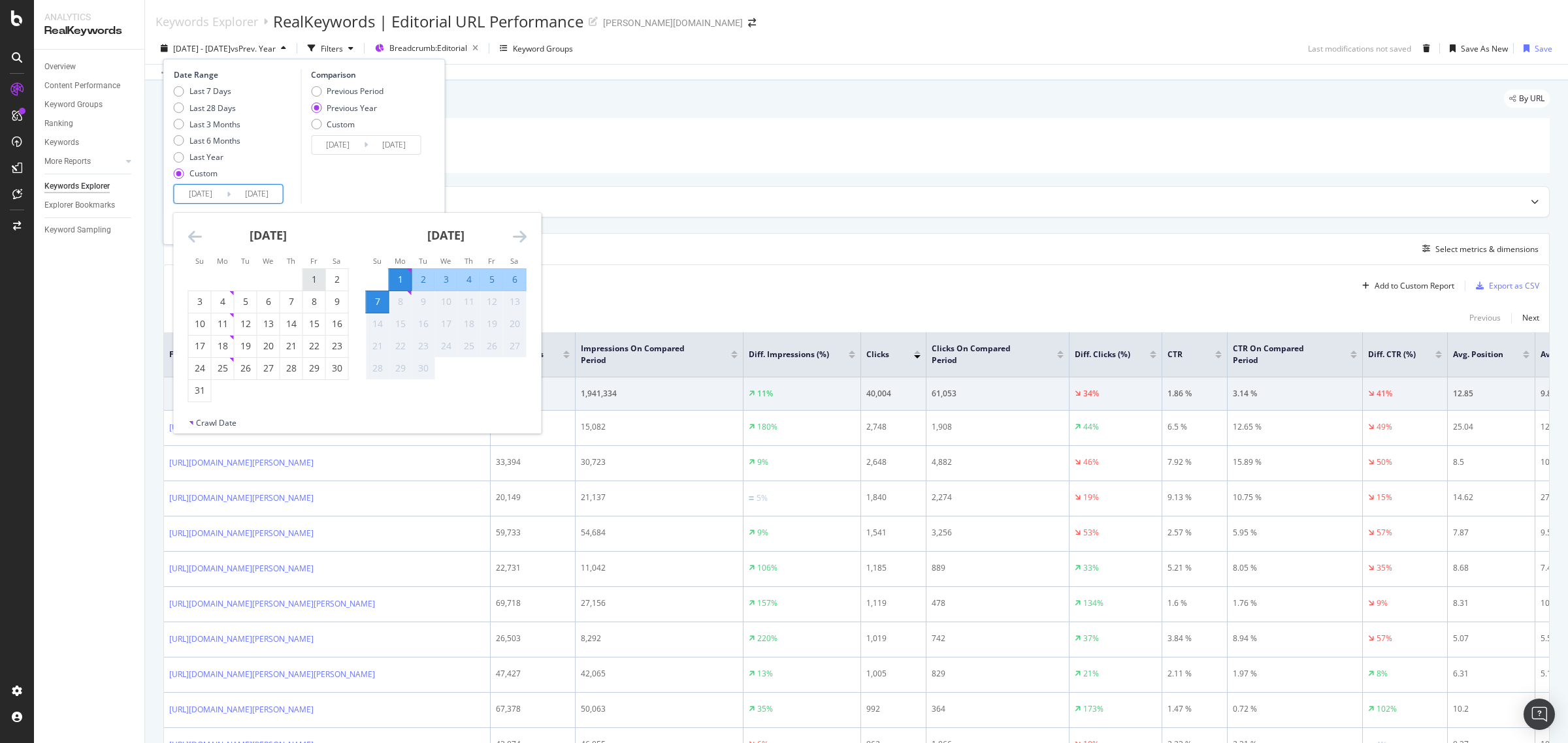
click at [322, 286] on div "1" at bounding box center [314, 280] width 22 height 22
type input "[DATE]"
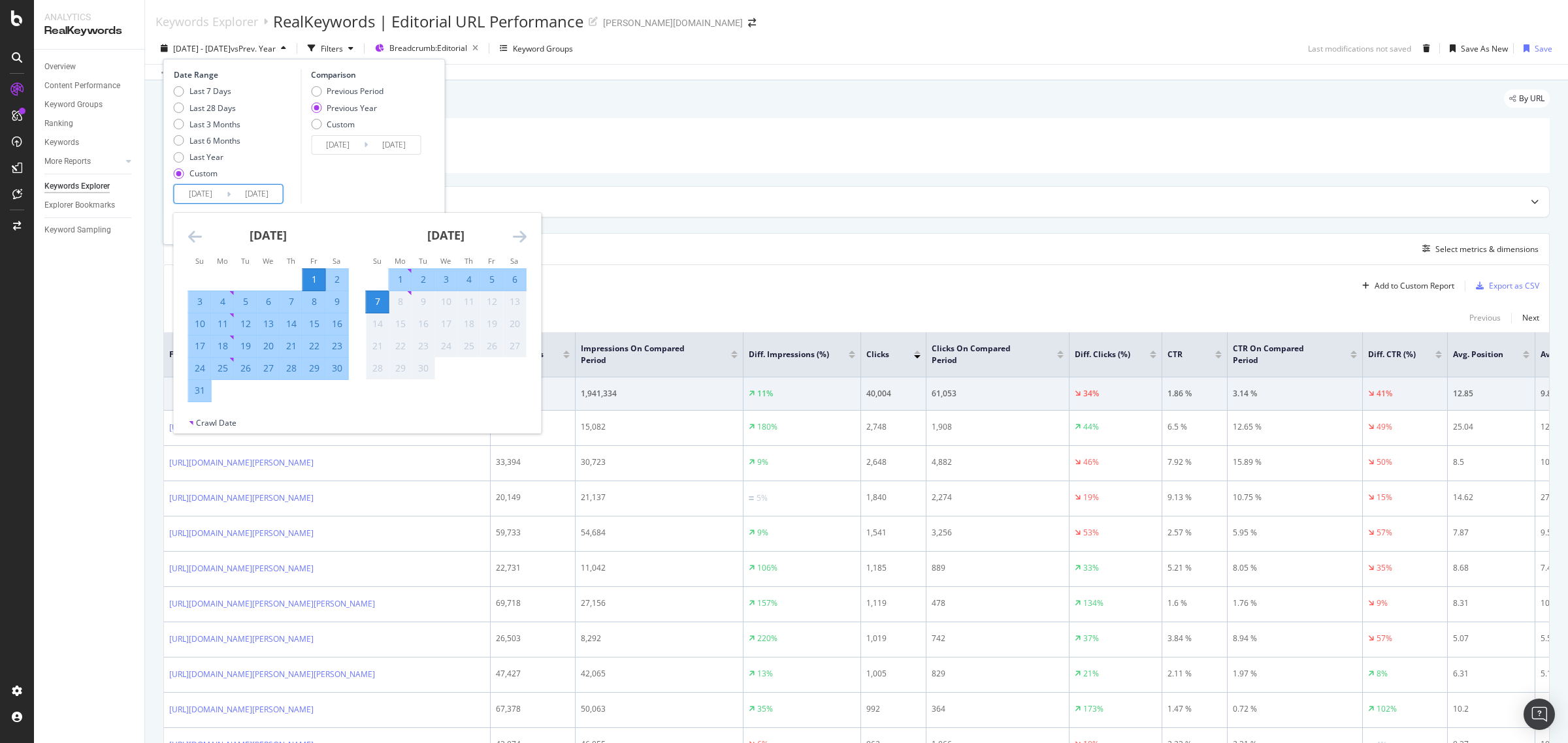
click at [374, 305] on div "7" at bounding box center [377, 302] width 22 height 13
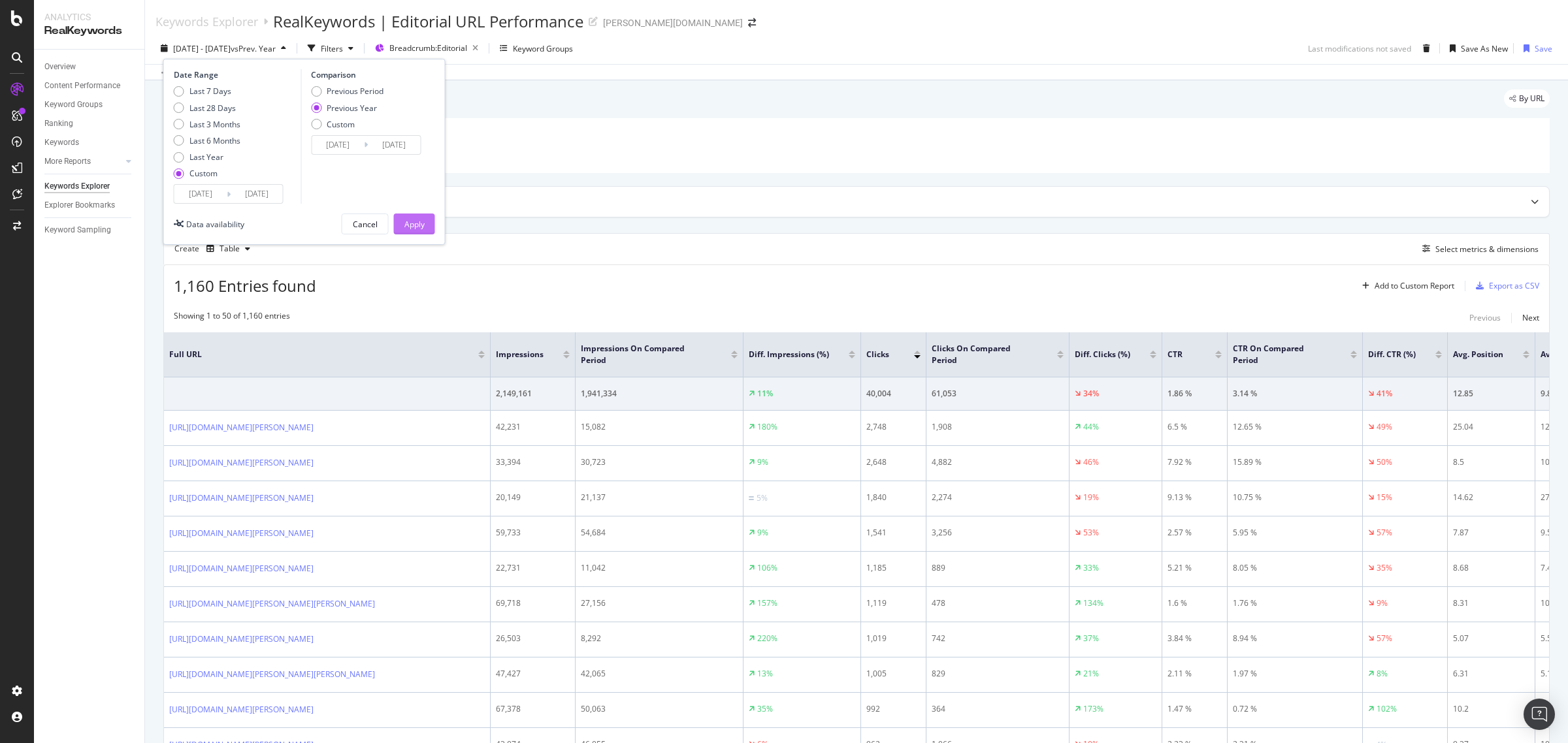
click at [413, 224] on div "Apply" at bounding box center [415, 224] width 20 height 11
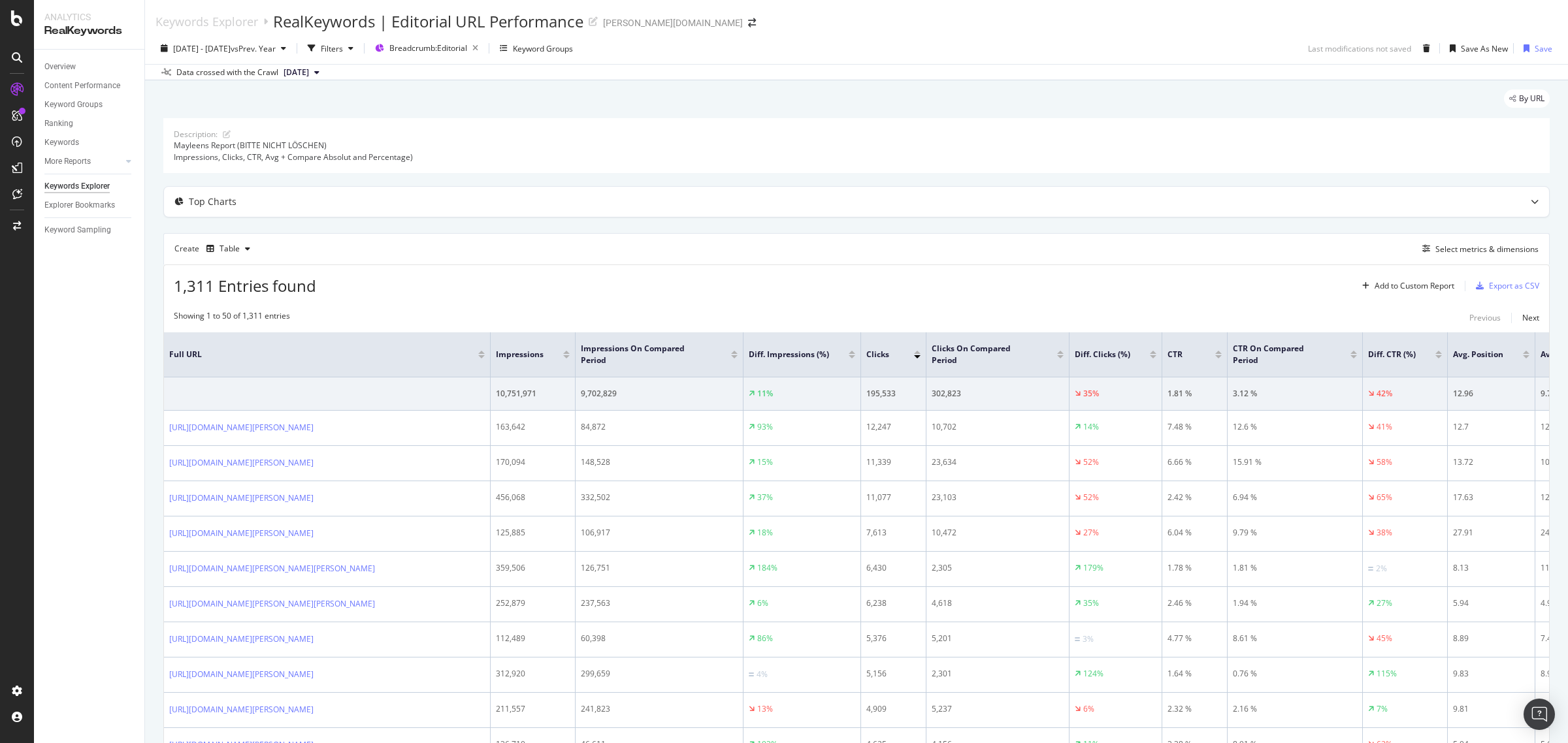
click at [917, 357] on div at bounding box center [917, 356] width 6 height 3
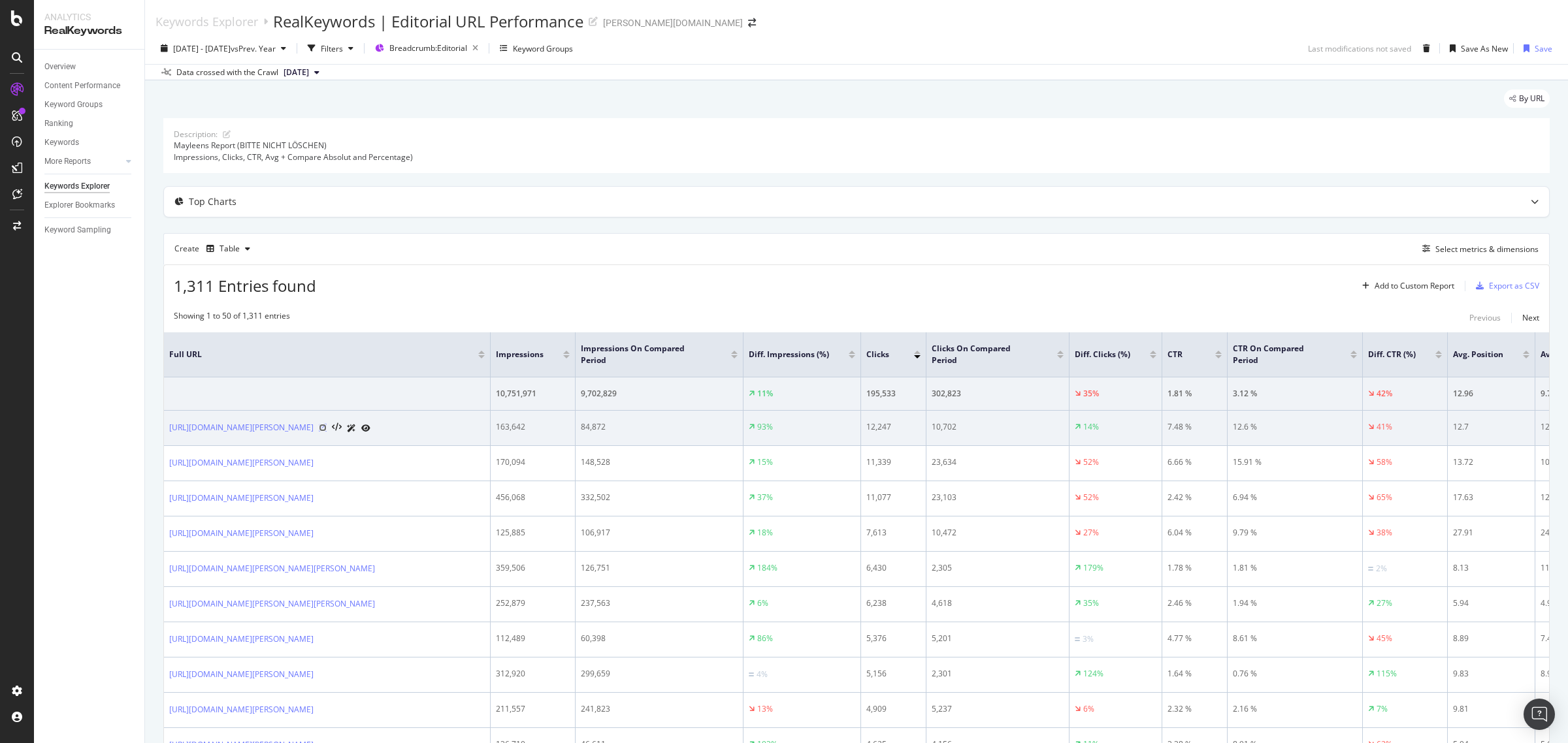
click at [326, 428] on icon at bounding box center [323, 428] width 8 height 8
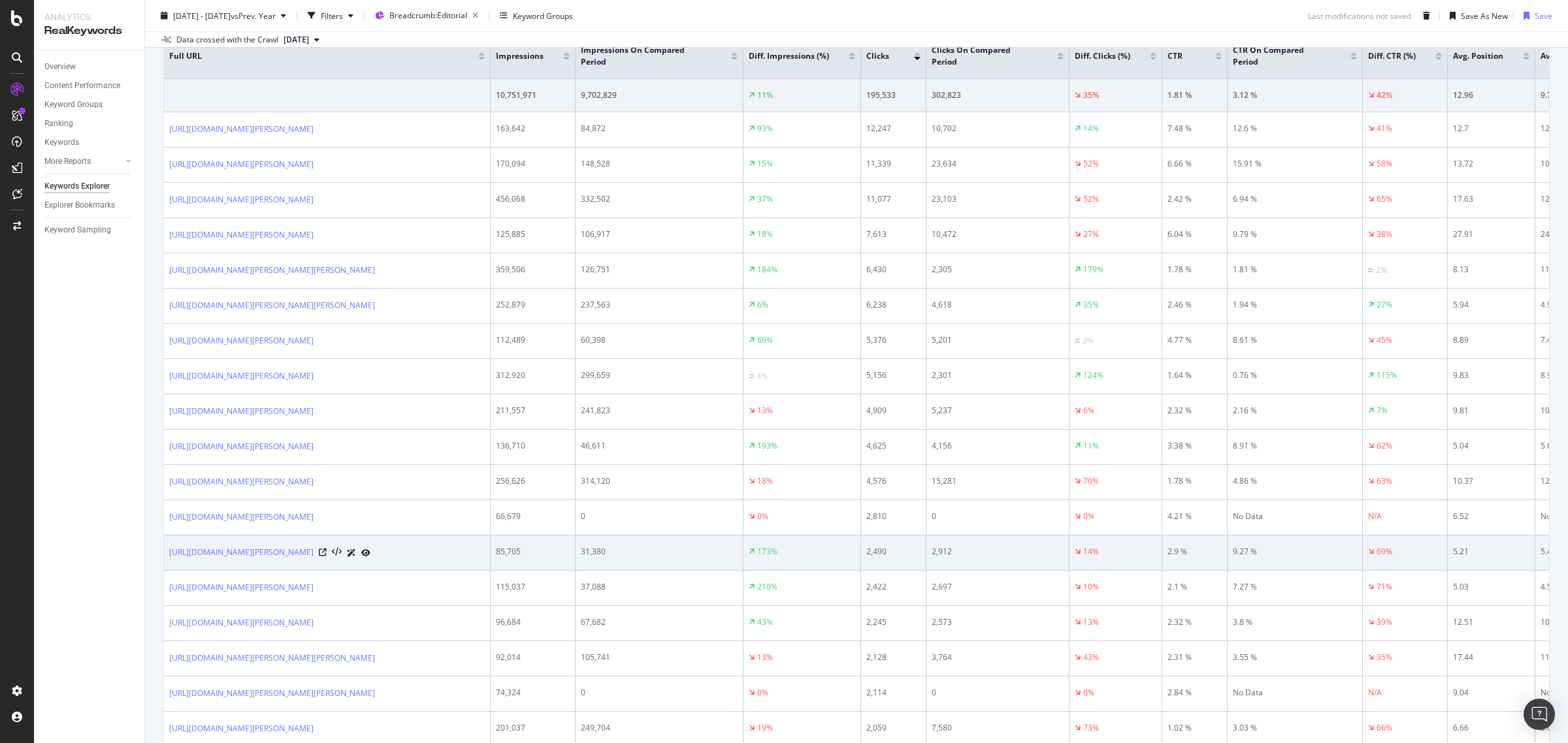
scroll to position [326, 0]
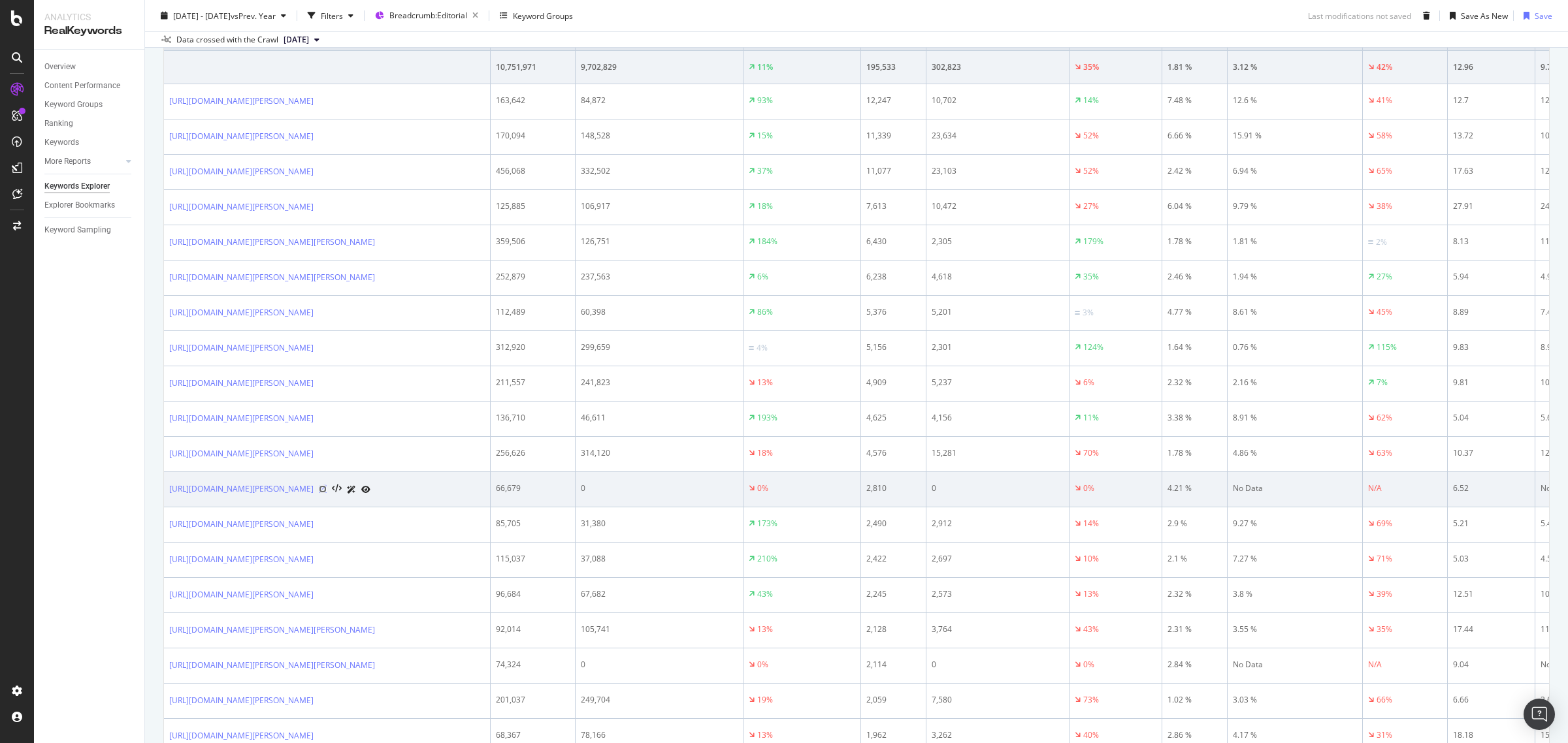
click at [326, 493] on icon at bounding box center [323, 489] width 8 height 8
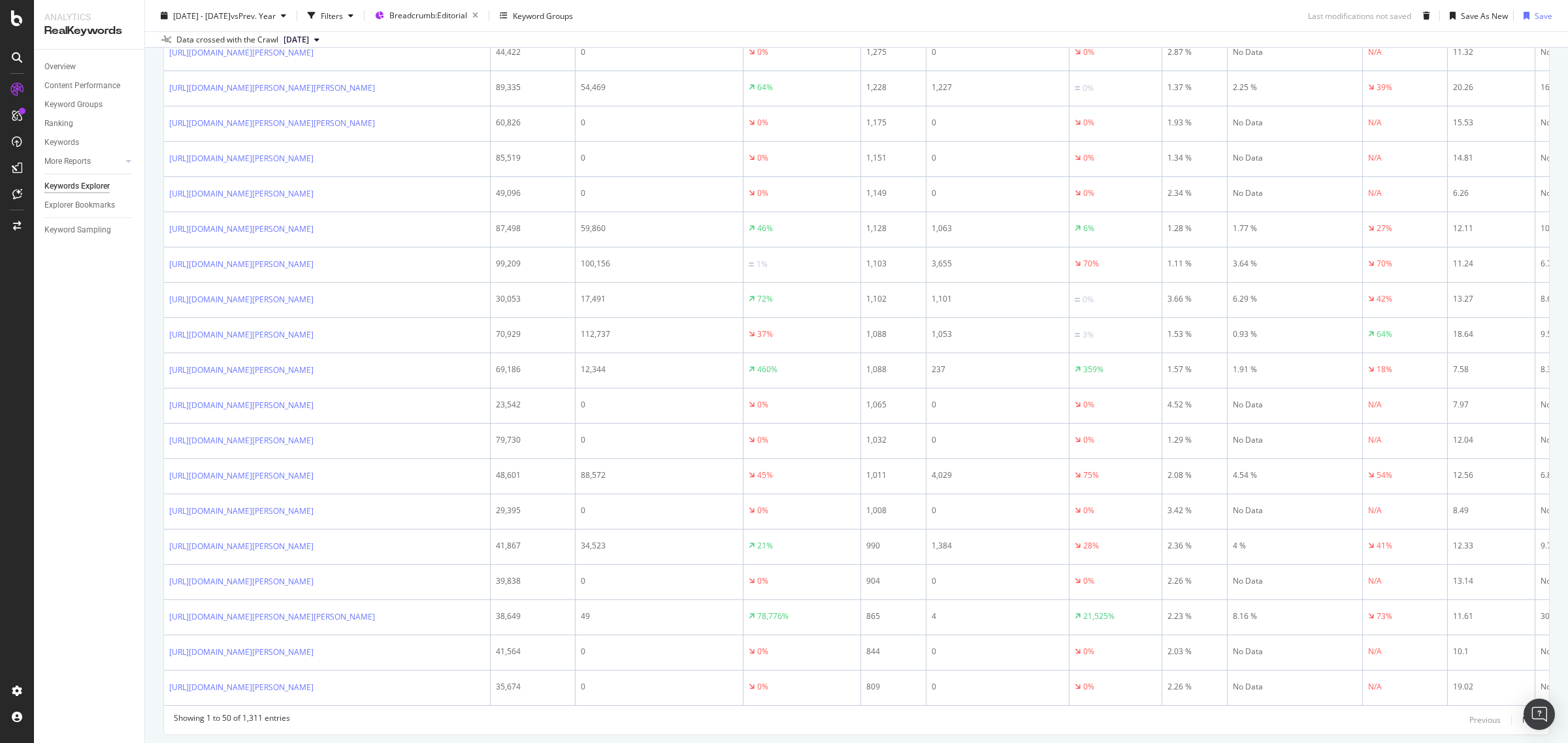
scroll to position [1469, 0]
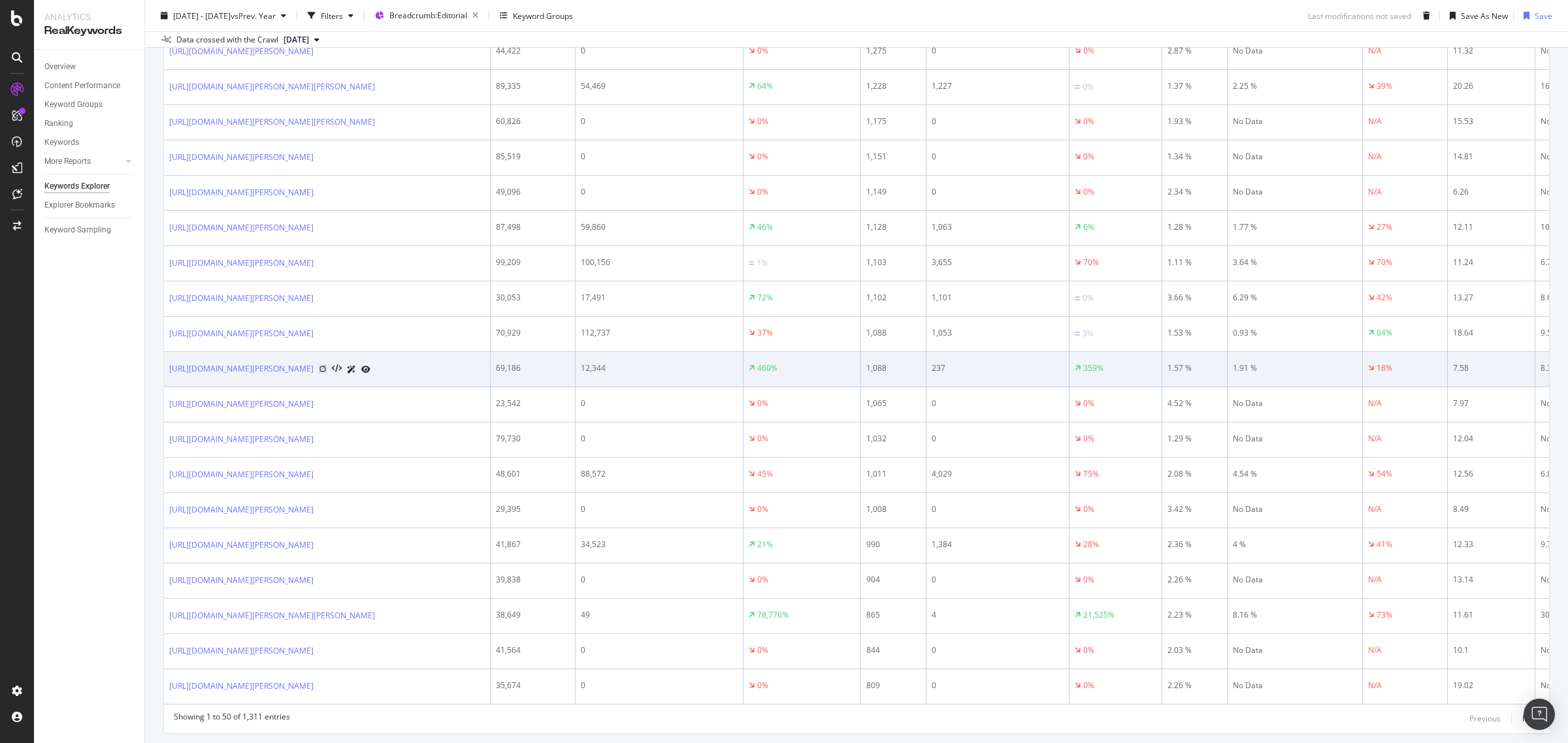
click at [326, 373] on icon at bounding box center [323, 369] width 8 height 8
